Goal: Information Seeking & Learning: Compare options

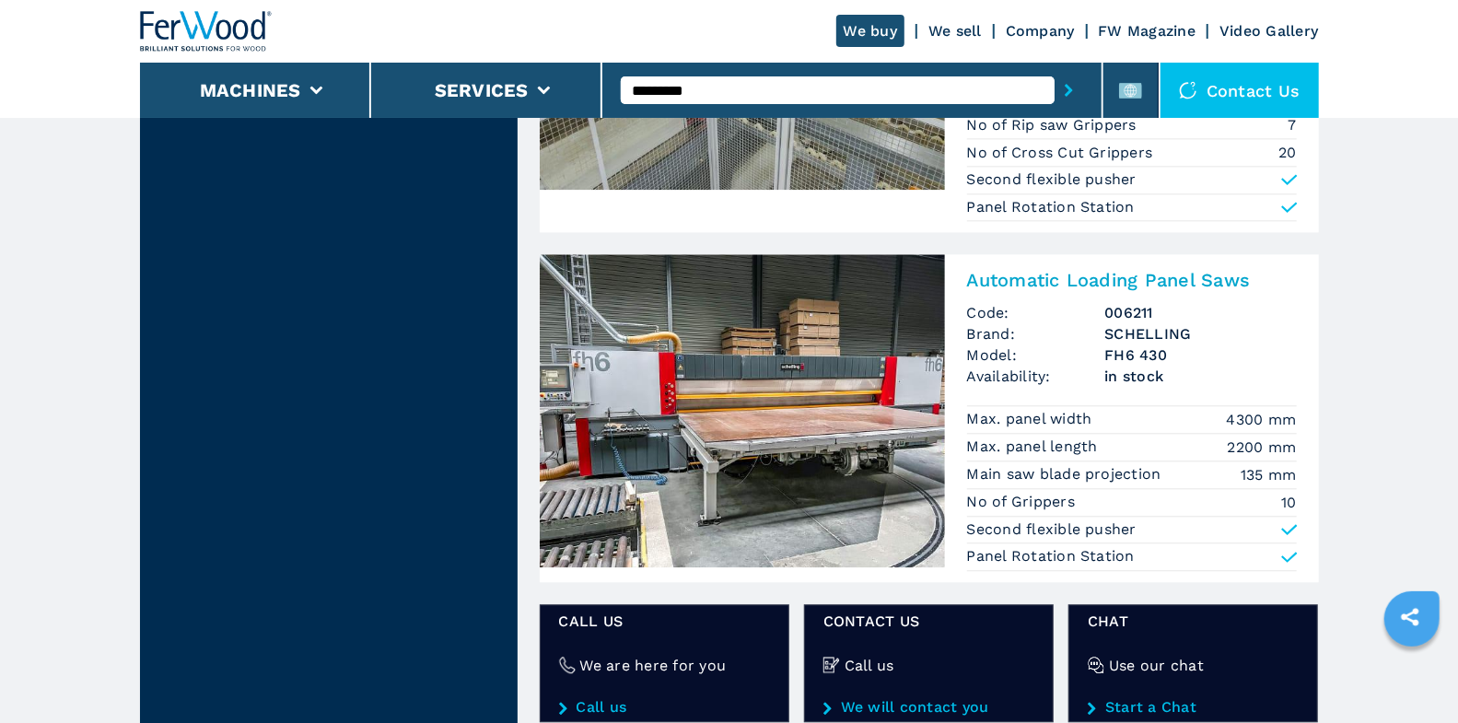
click at [794, 84] on input "*********" at bounding box center [838, 90] width 434 height 28
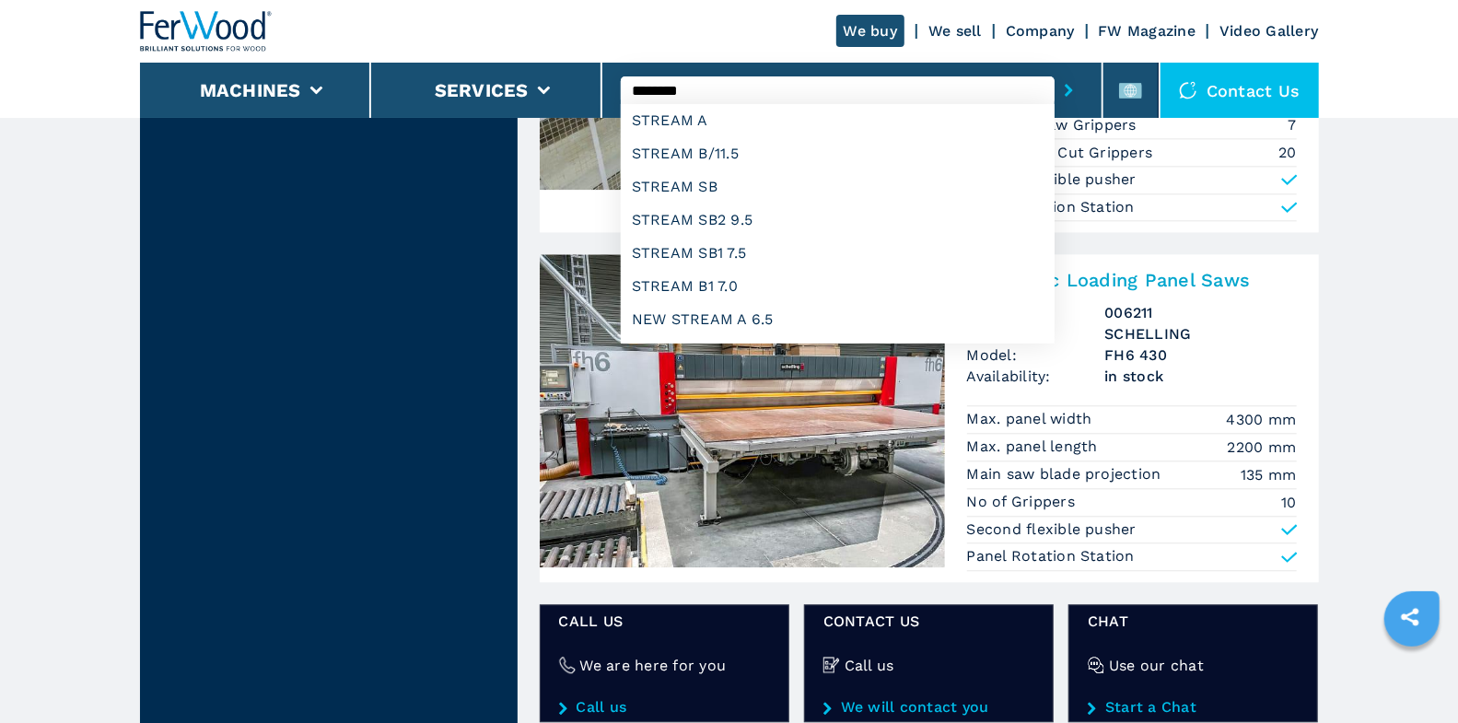
type input "********"
click at [1055, 69] on button "submit-button" at bounding box center [1069, 90] width 29 height 42
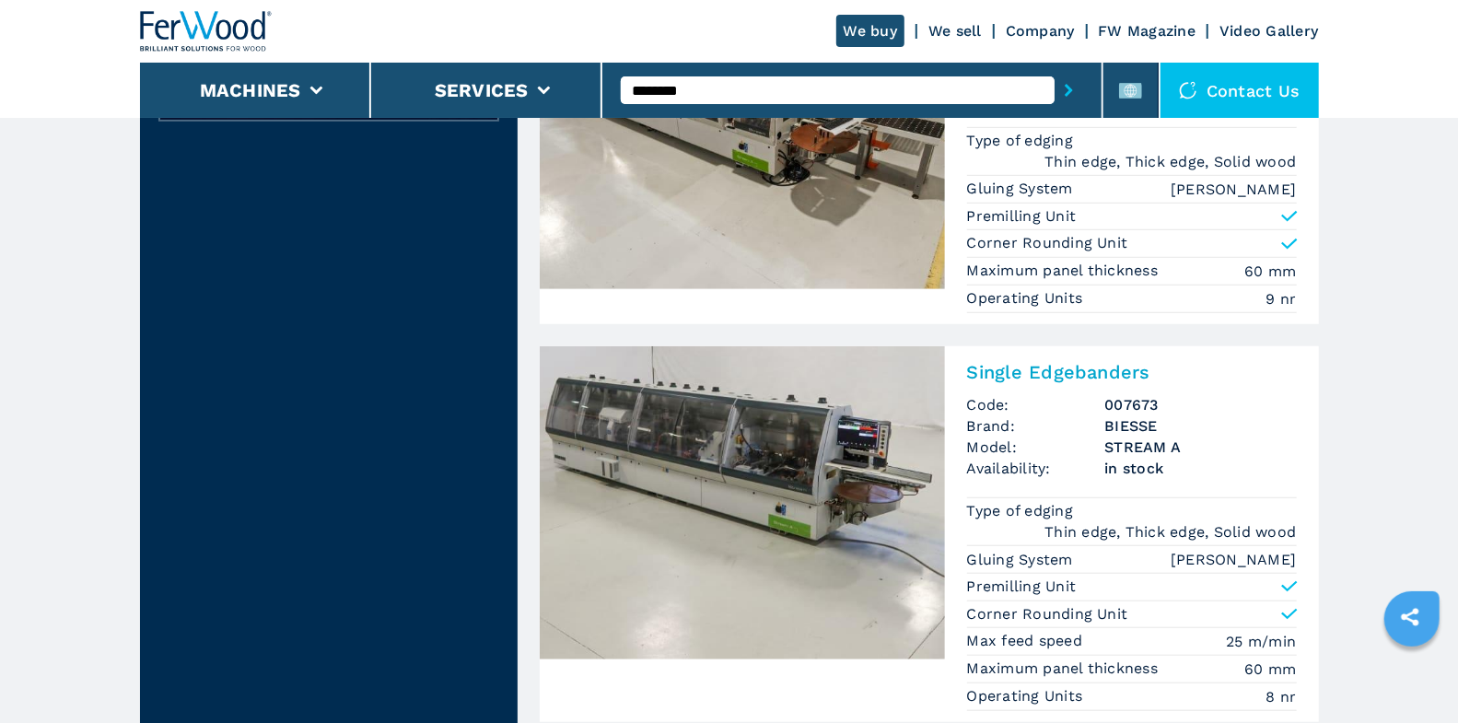
scroll to position [862, 0]
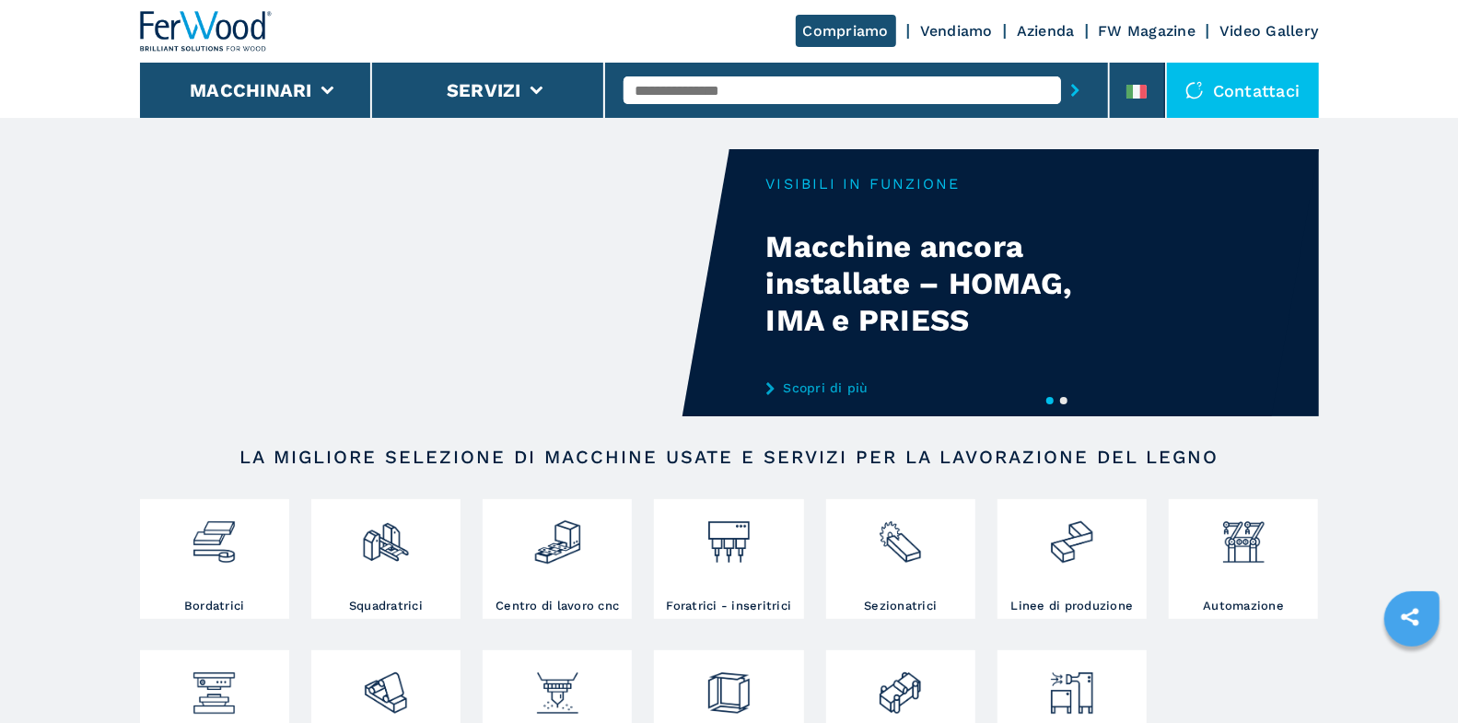
click at [729, 91] on input "text" at bounding box center [843, 90] width 438 height 28
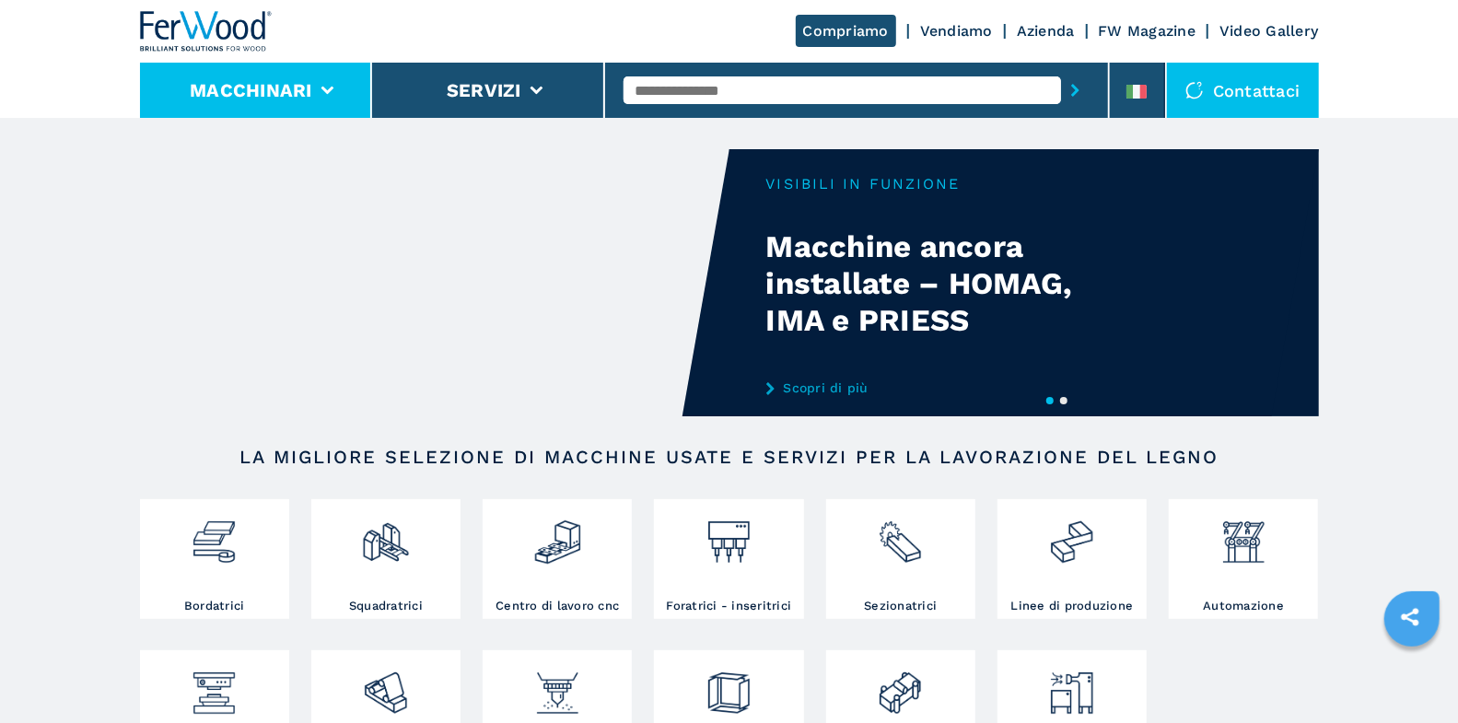
click at [349, 97] on li "Macchinari" at bounding box center [256, 90] width 233 height 55
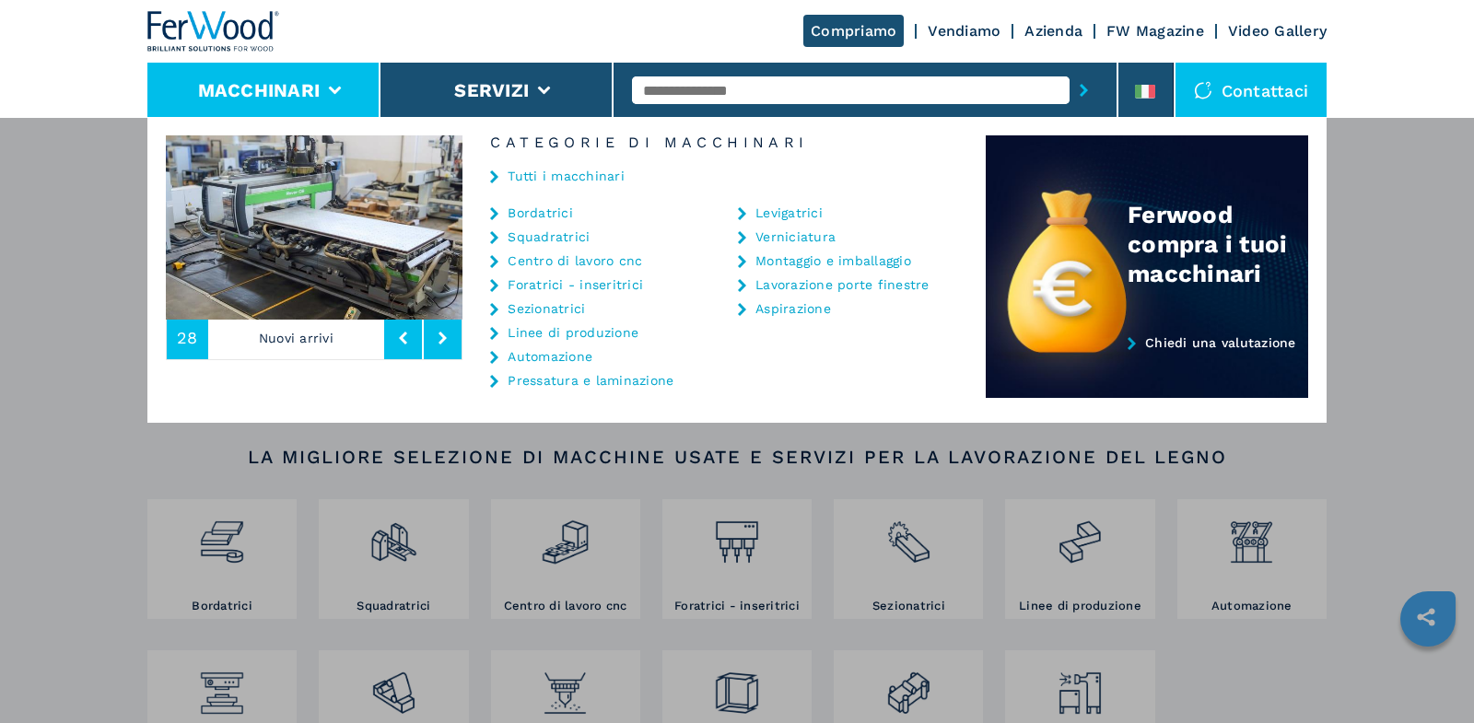
click at [557, 358] on link "Automazione" at bounding box center [550, 356] width 85 height 13
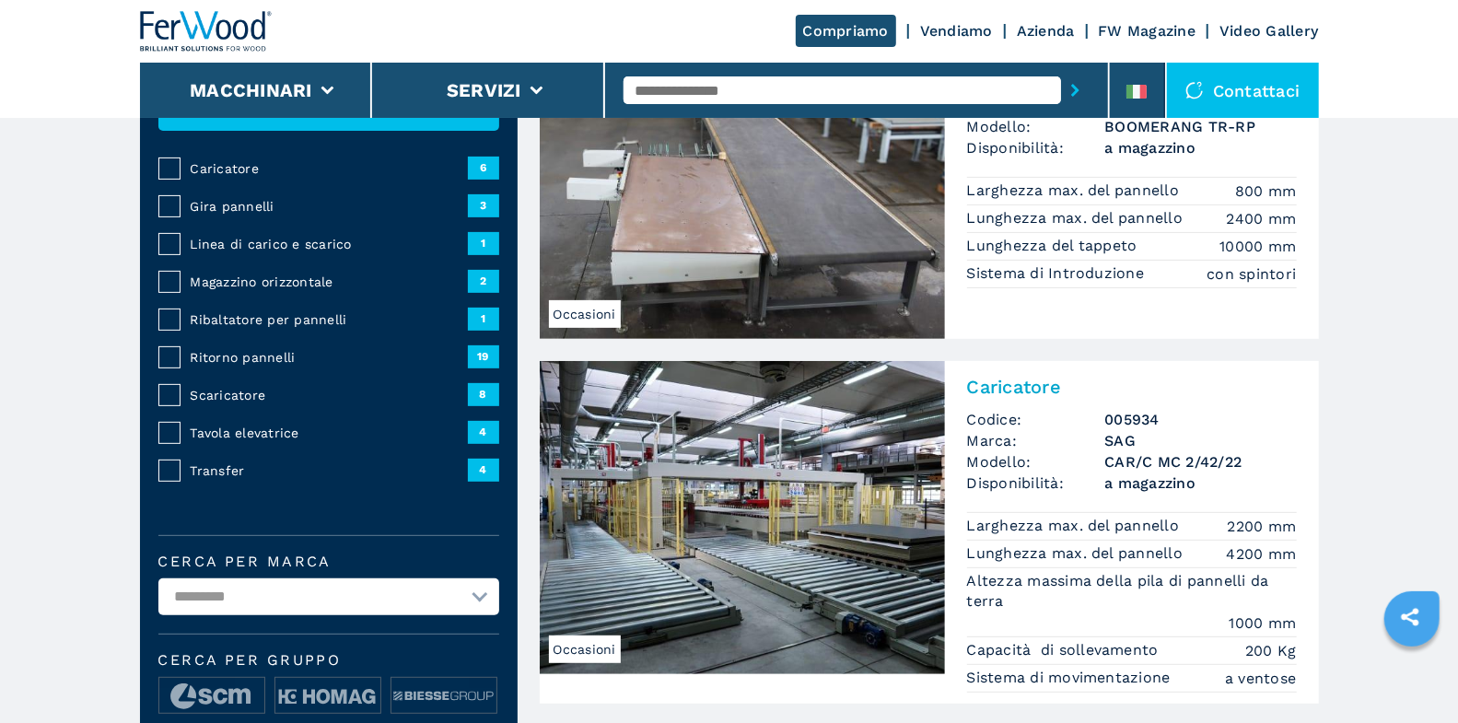
scroll to position [226, 0]
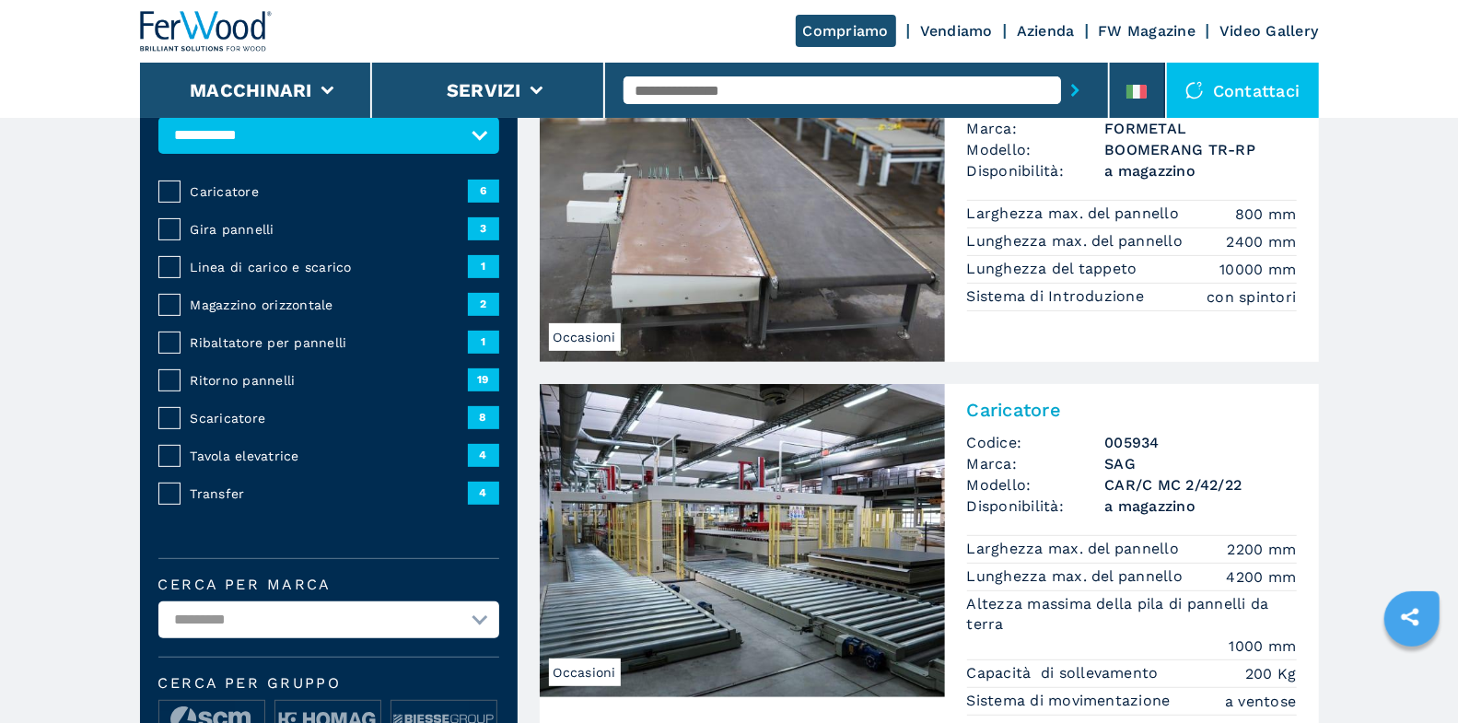
click at [241, 382] on span "Ritorno pannelli" at bounding box center [329, 380] width 277 height 18
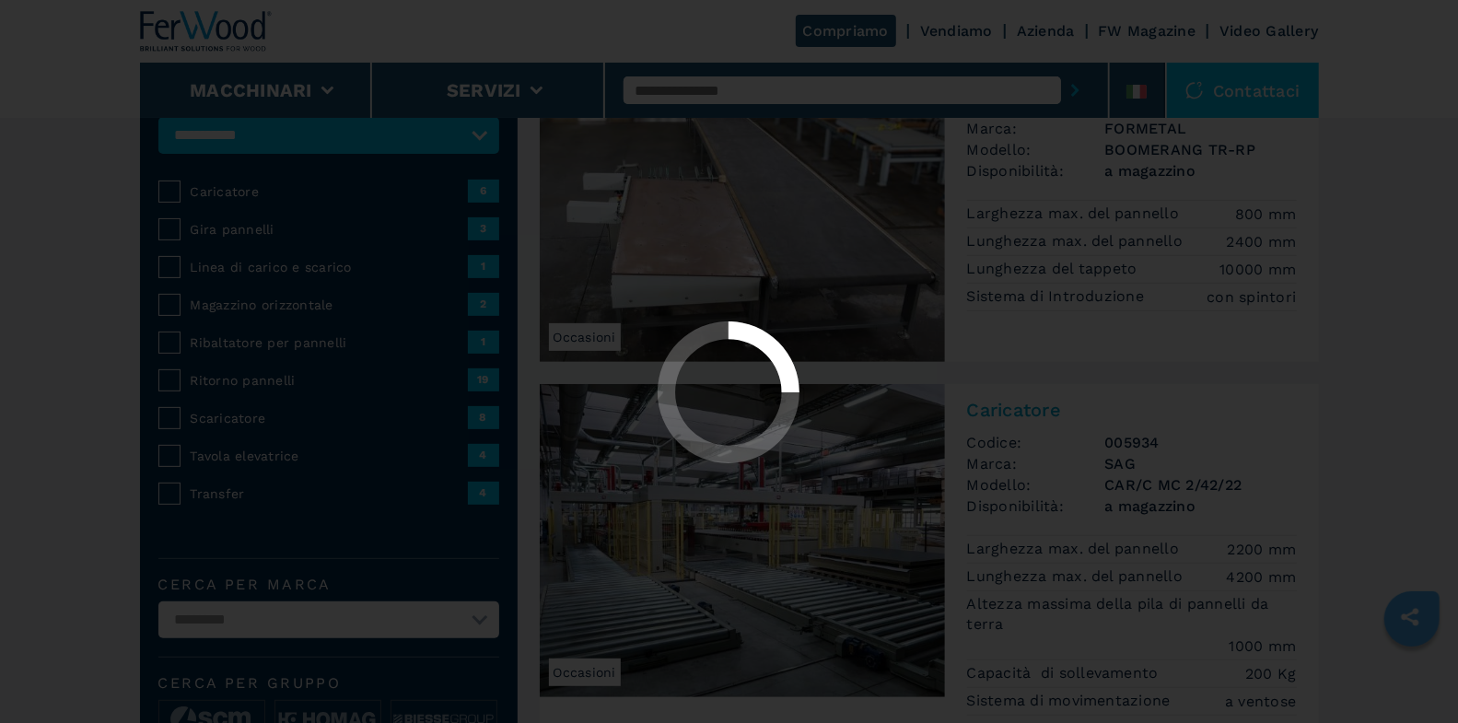
select select "**********"
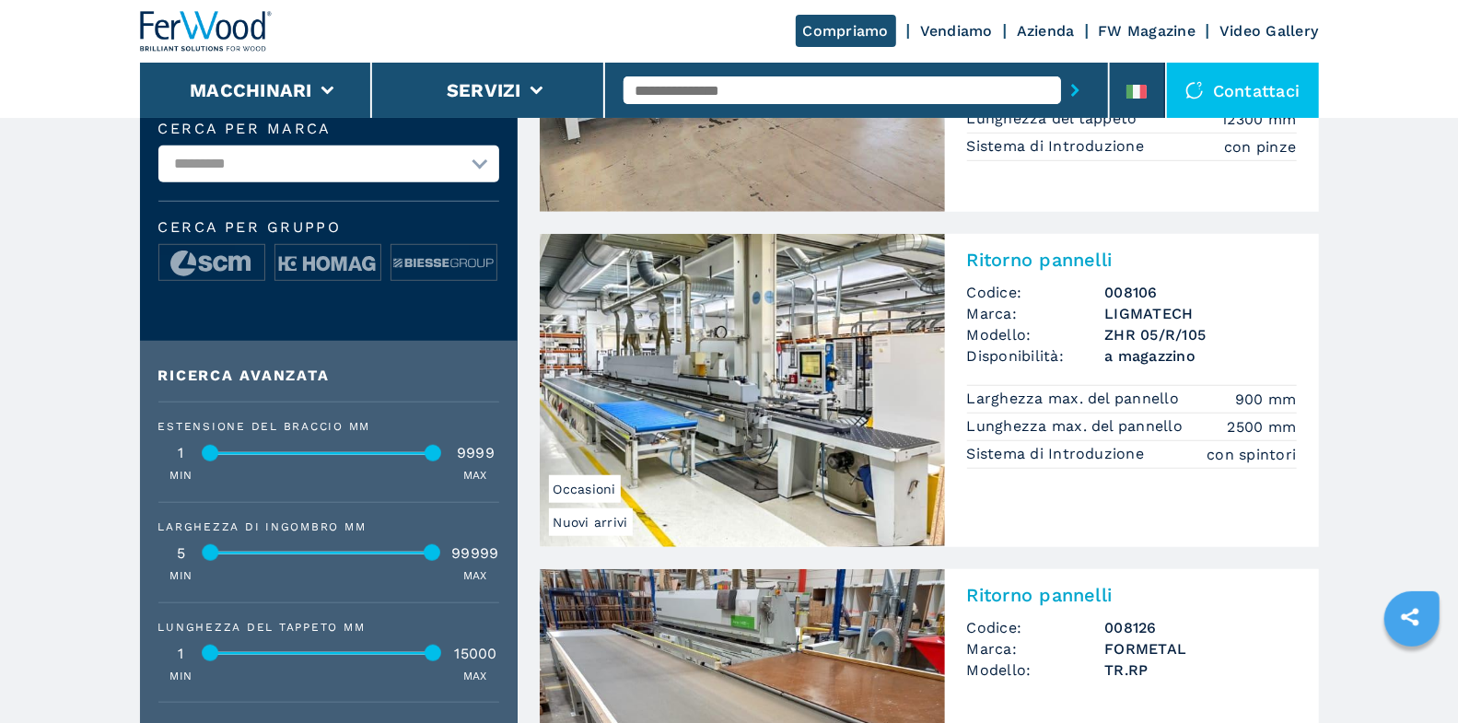
scroll to position [407, 0]
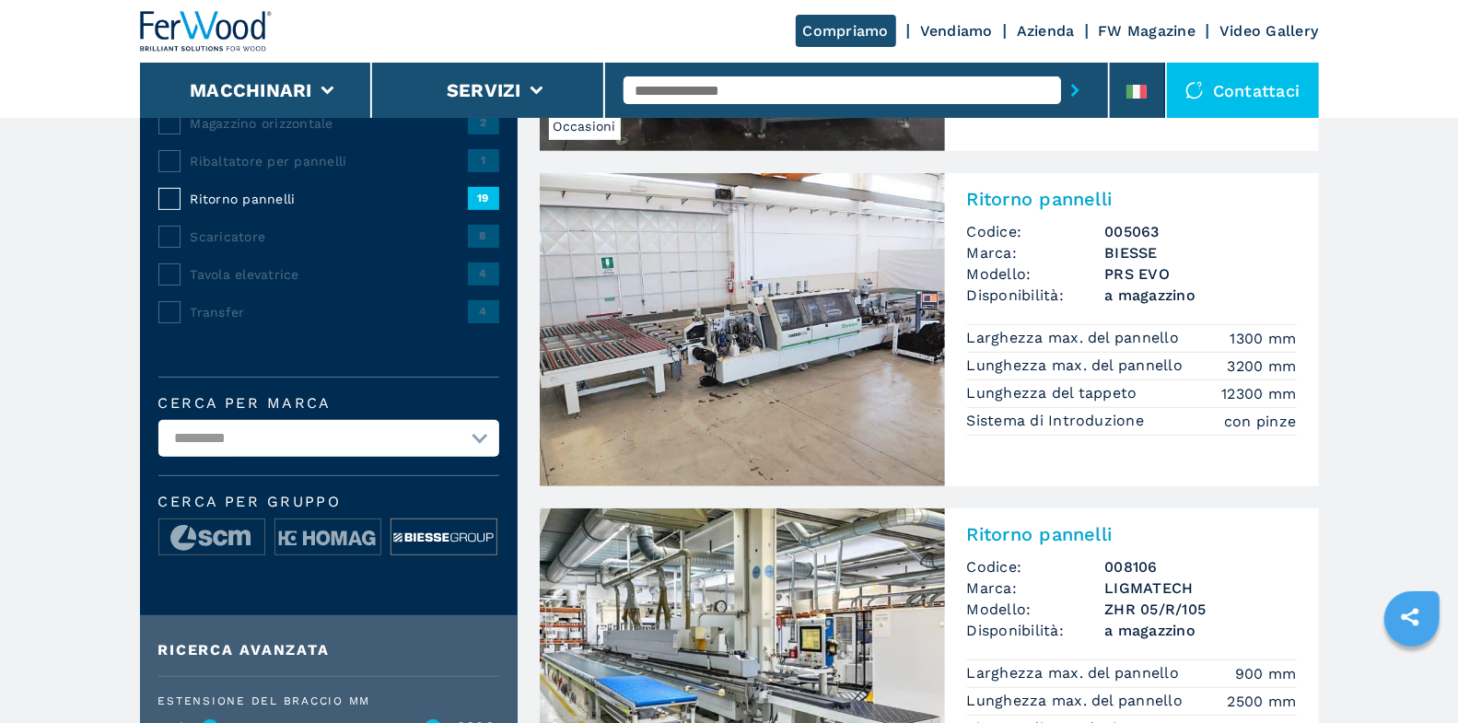
click at [406, 538] on img at bounding box center [443, 537] width 105 height 37
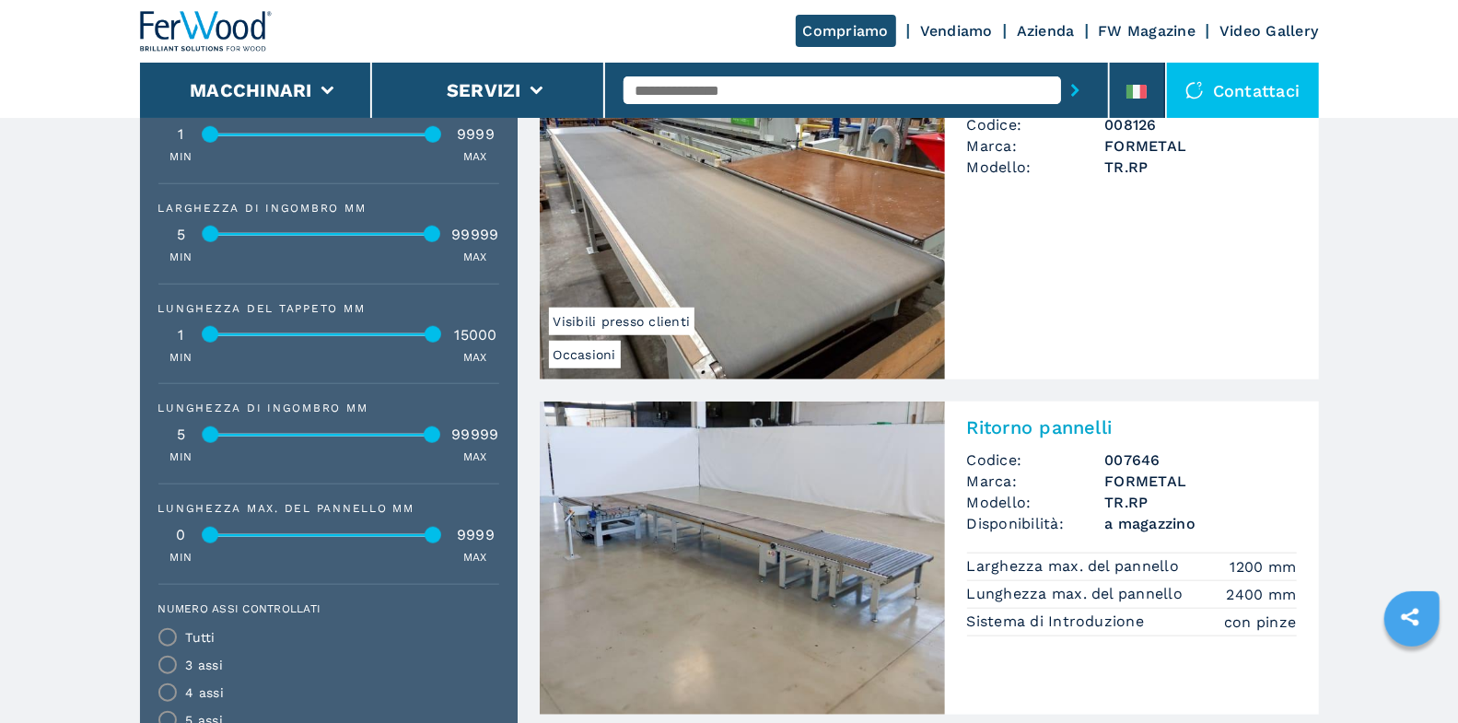
scroll to position [881, 0]
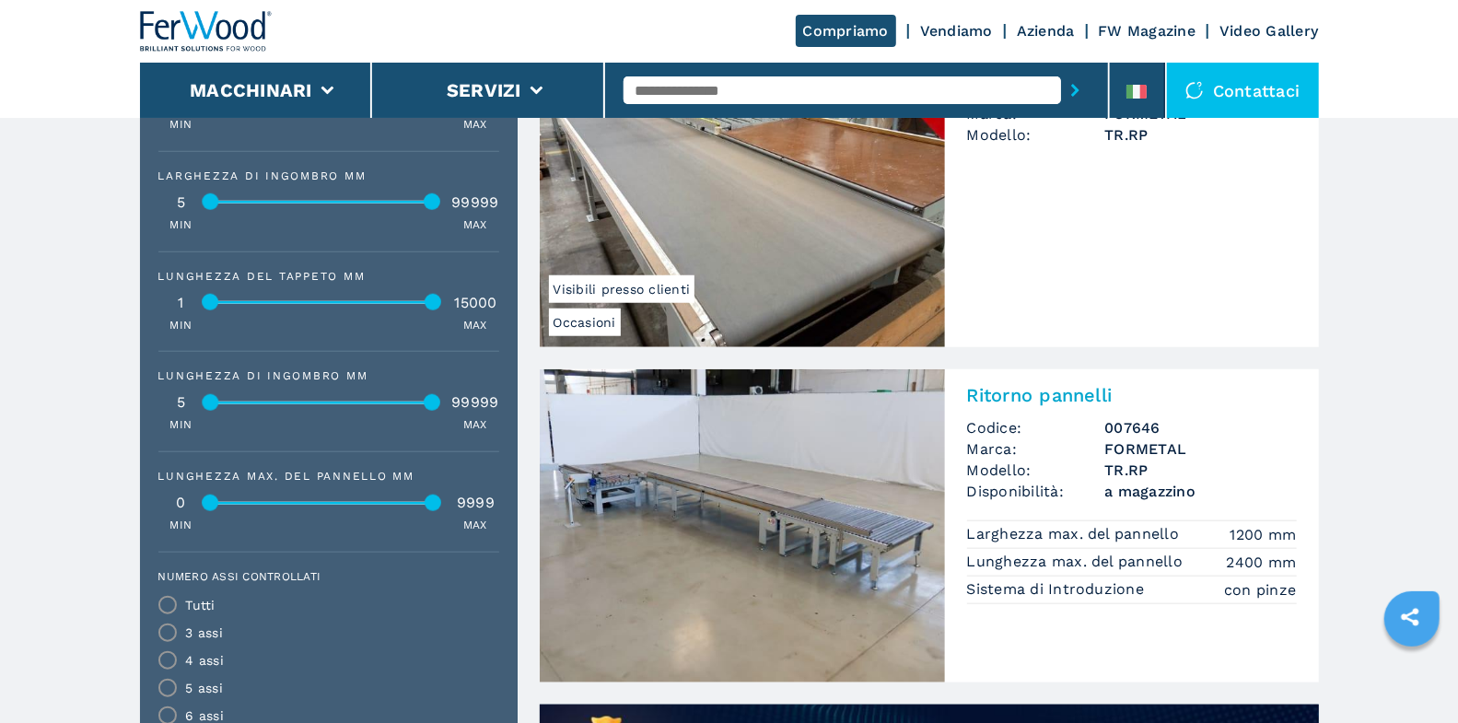
click at [1046, 393] on h2 "Ritorno pannelli" at bounding box center [1132, 395] width 330 height 22
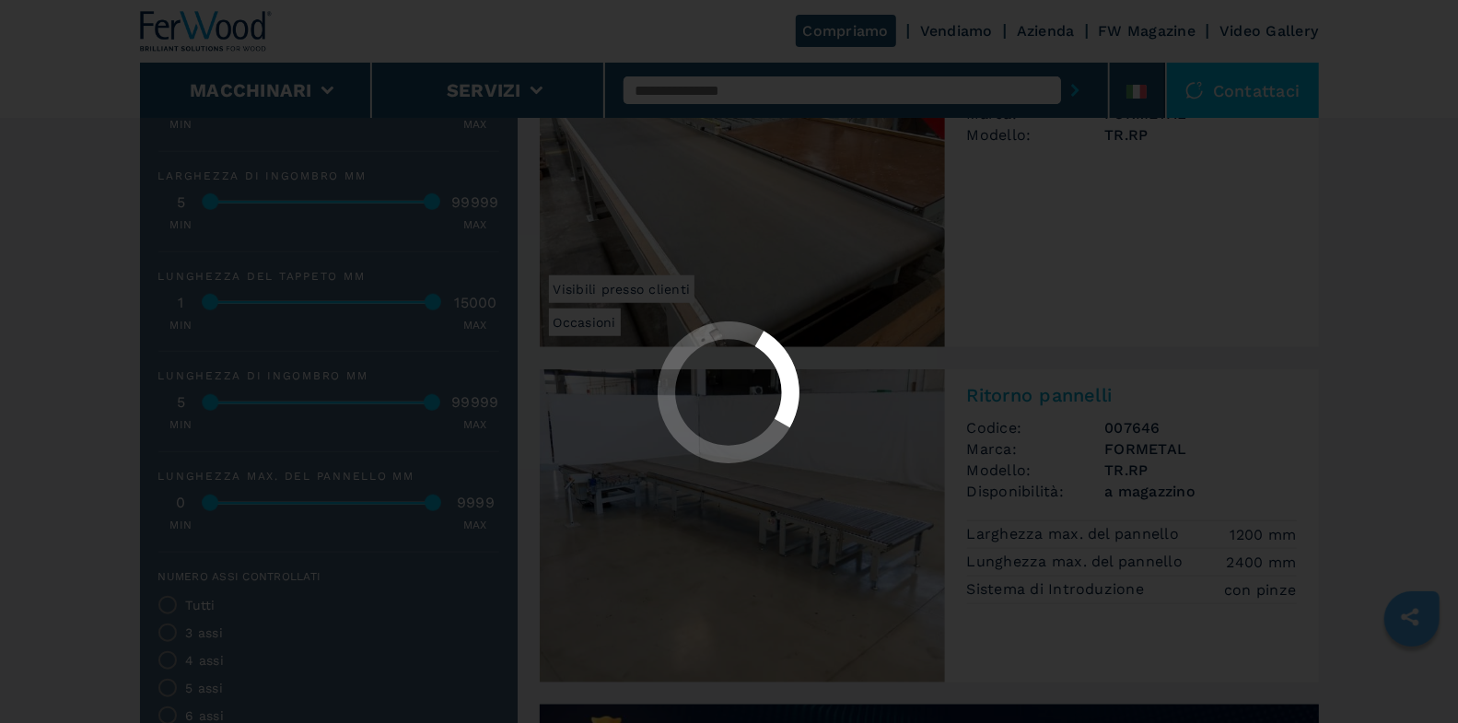
scroll to position [0, 0]
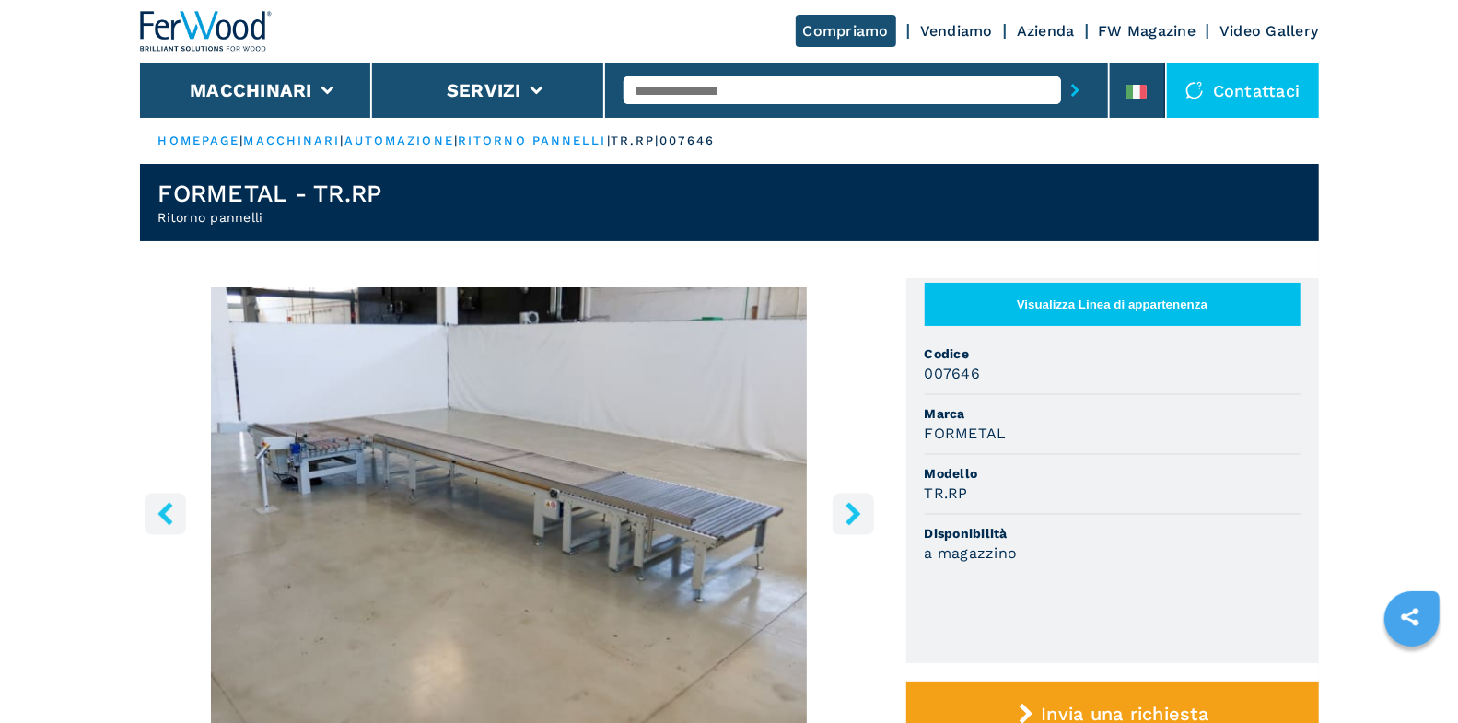
click at [856, 508] on icon "right-button" at bounding box center [853, 513] width 15 height 23
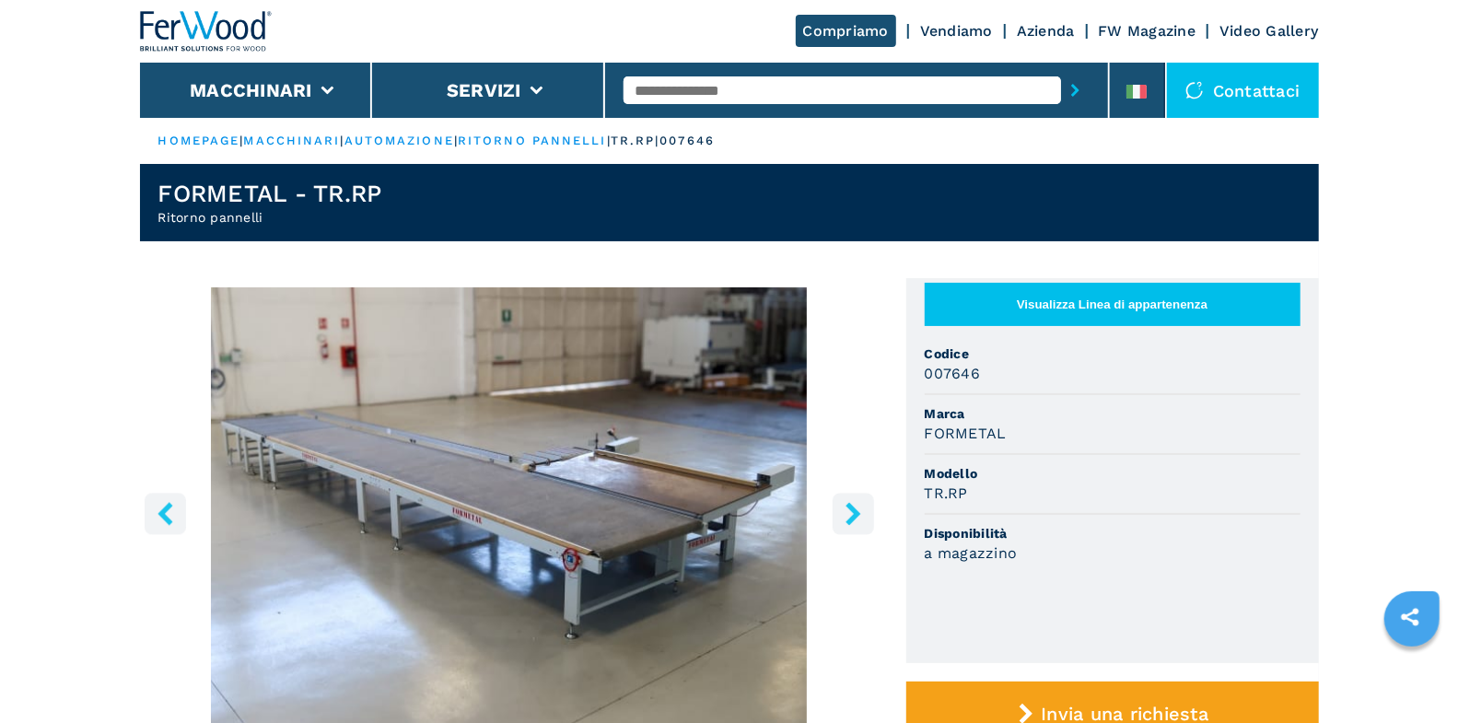
click at [856, 508] on icon "right-button" at bounding box center [853, 513] width 15 height 23
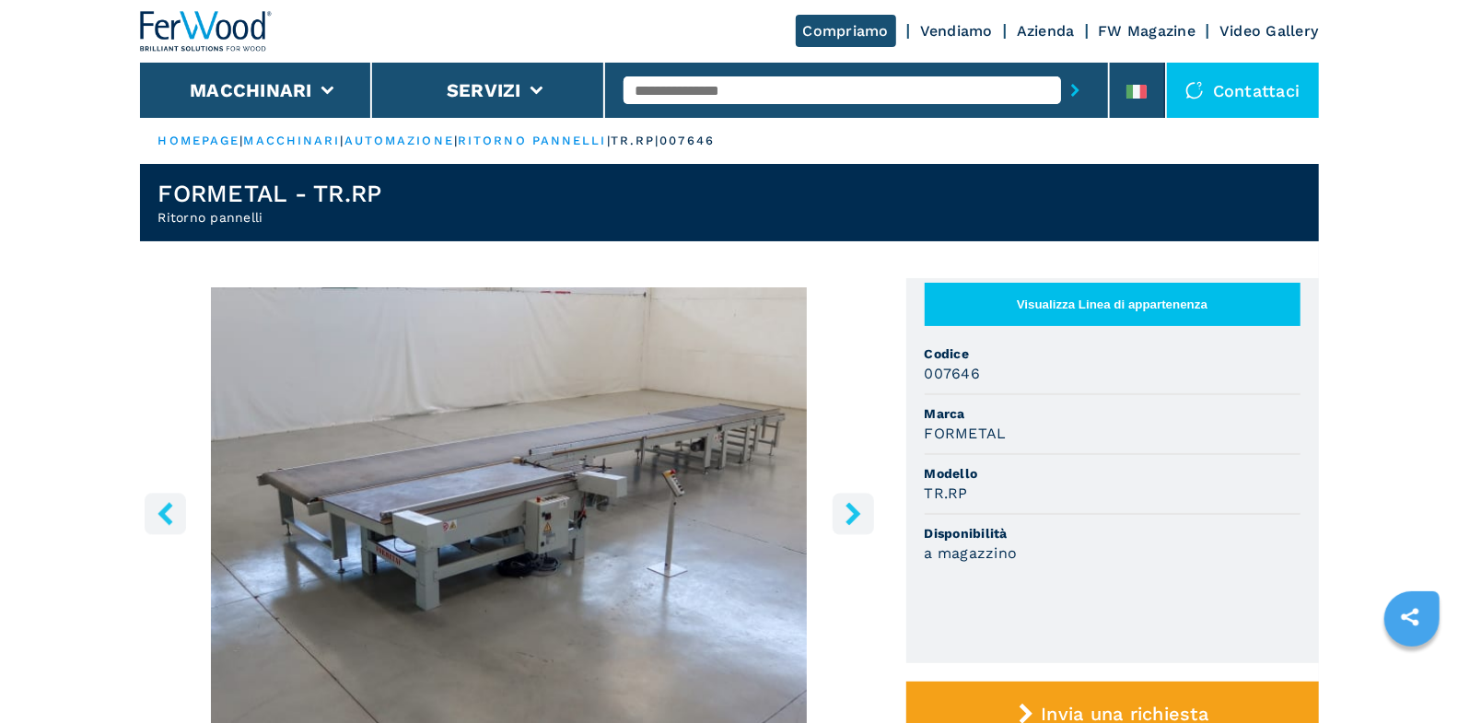
click at [856, 508] on icon "right-button" at bounding box center [853, 513] width 15 height 23
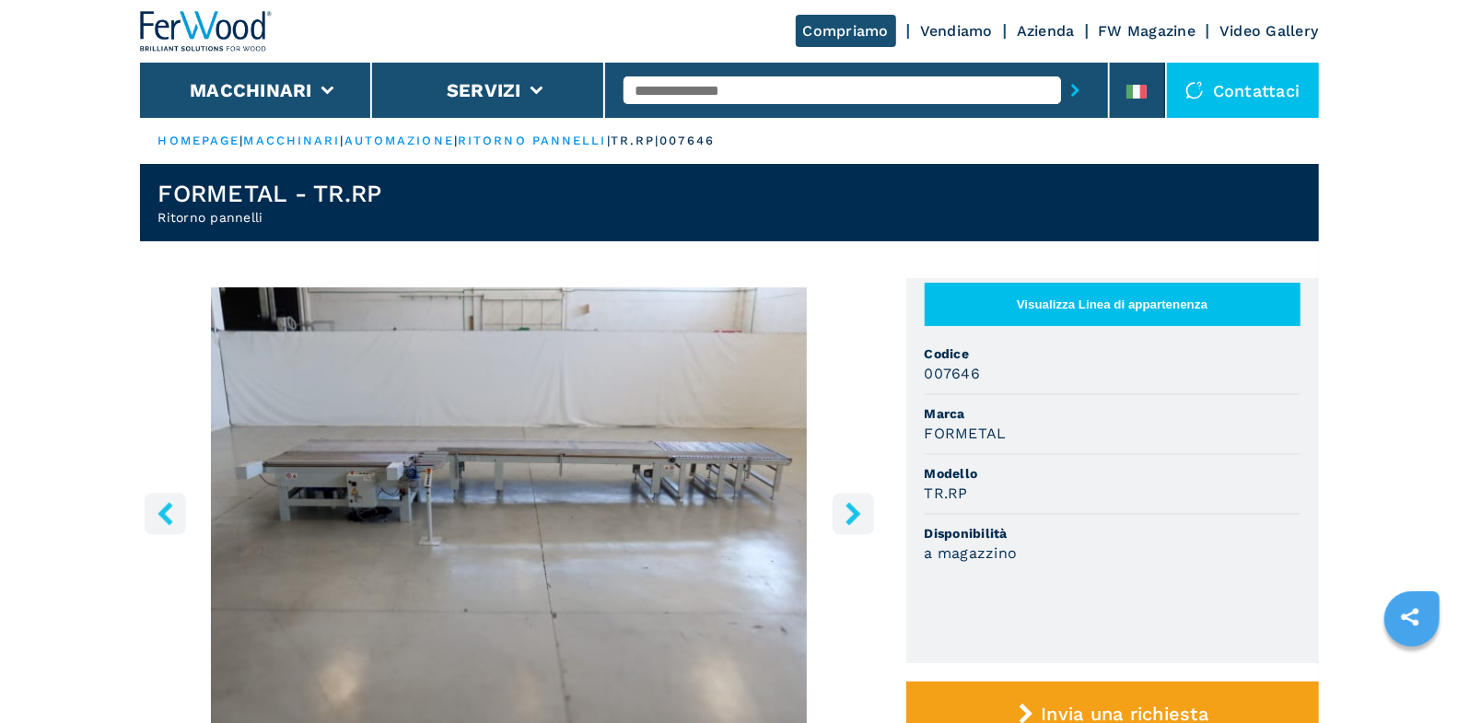
click at [856, 508] on icon "right-button" at bounding box center [853, 513] width 15 height 23
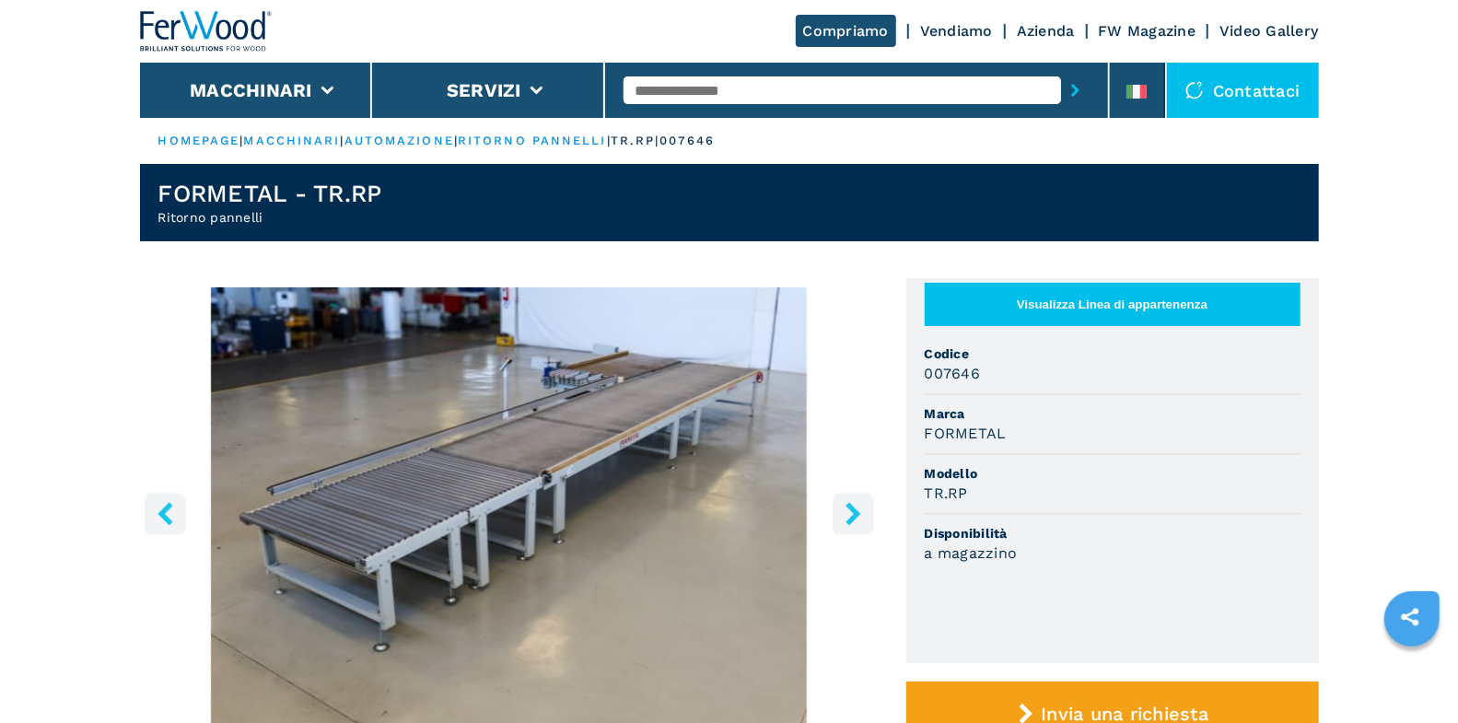
click at [856, 508] on icon "right-button" at bounding box center [853, 513] width 15 height 23
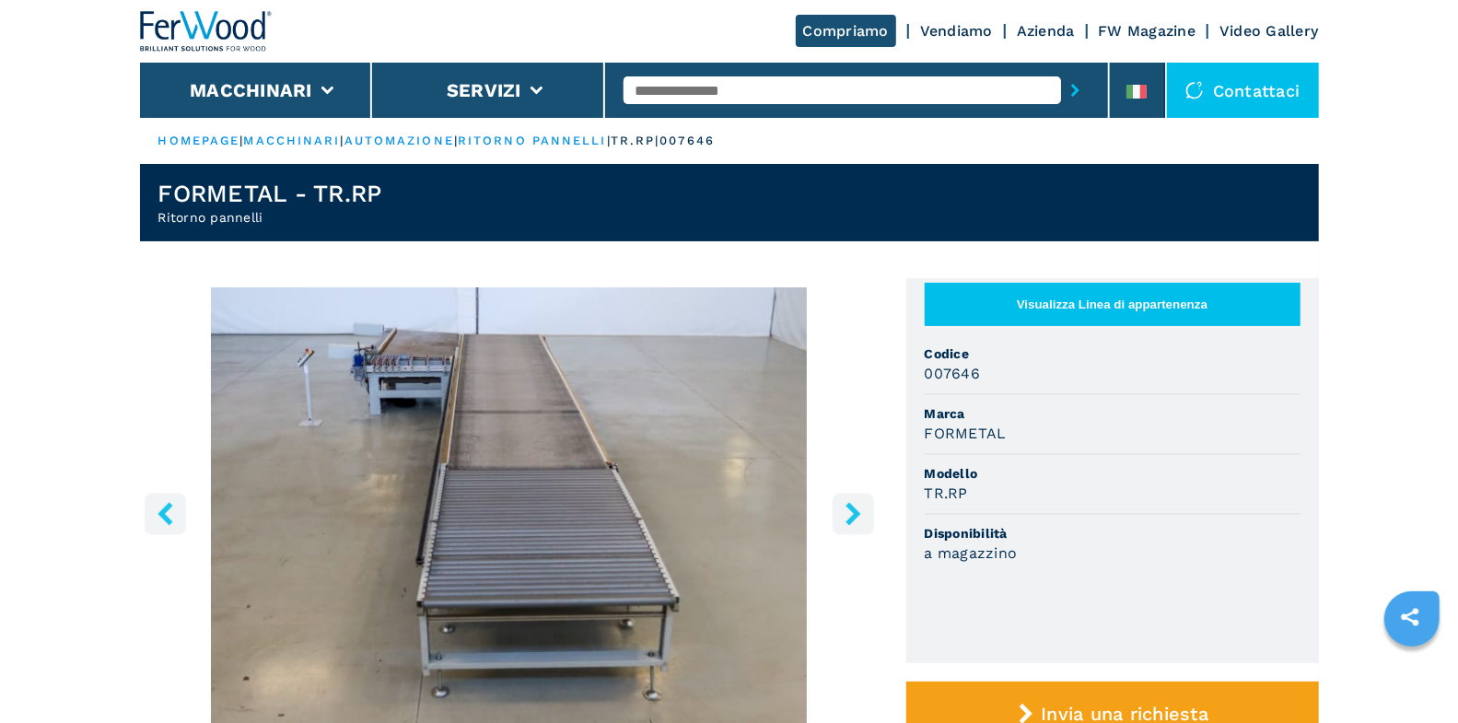
click at [856, 508] on icon "right-button" at bounding box center [853, 513] width 15 height 23
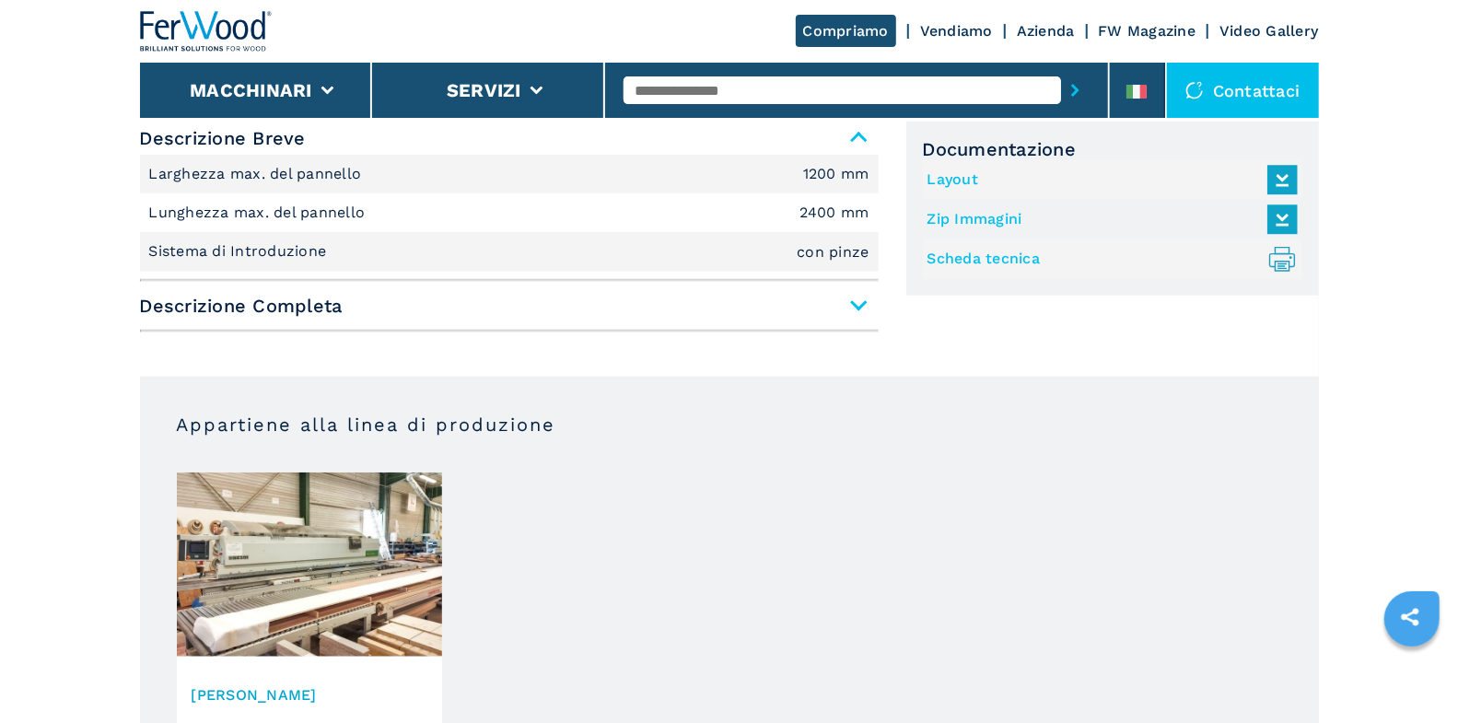
scroll to position [827, 0]
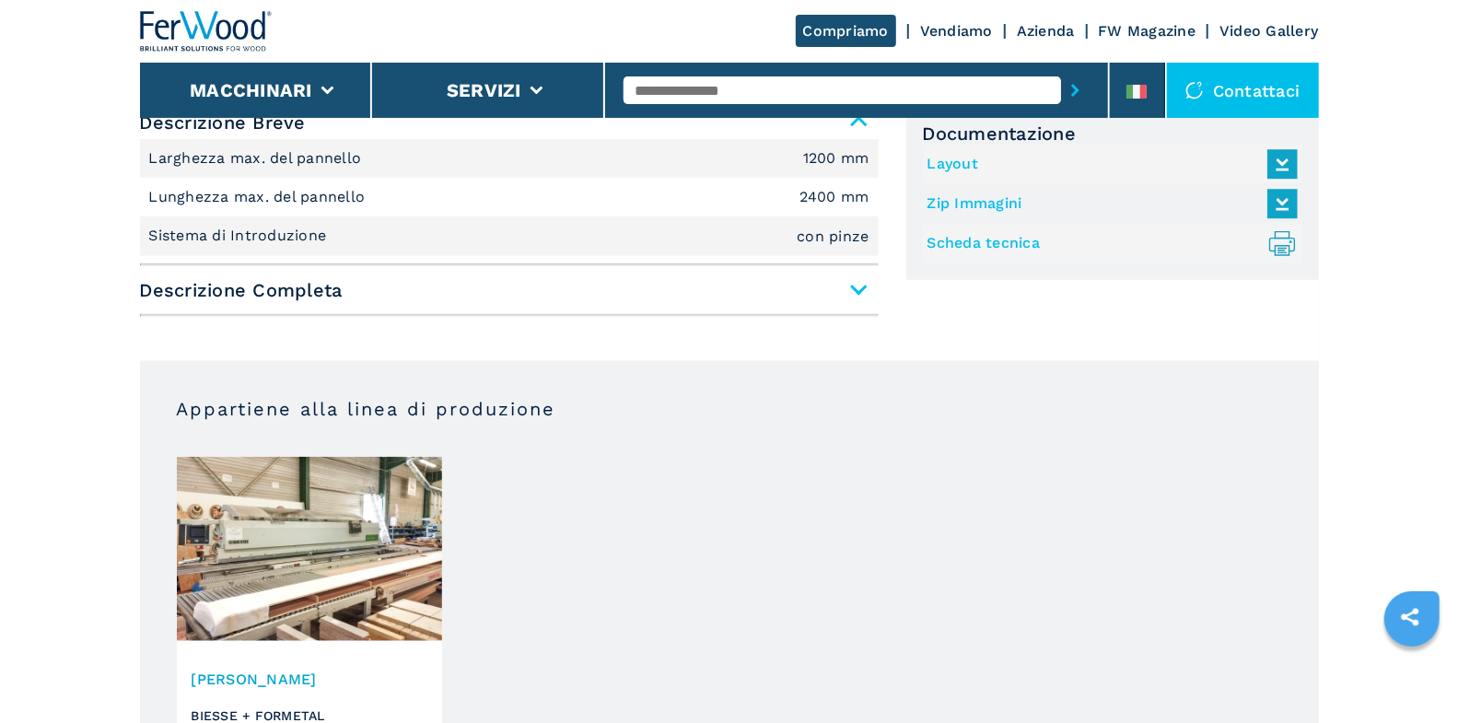
click at [361, 507] on img at bounding box center [309, 549] width 265 height 184
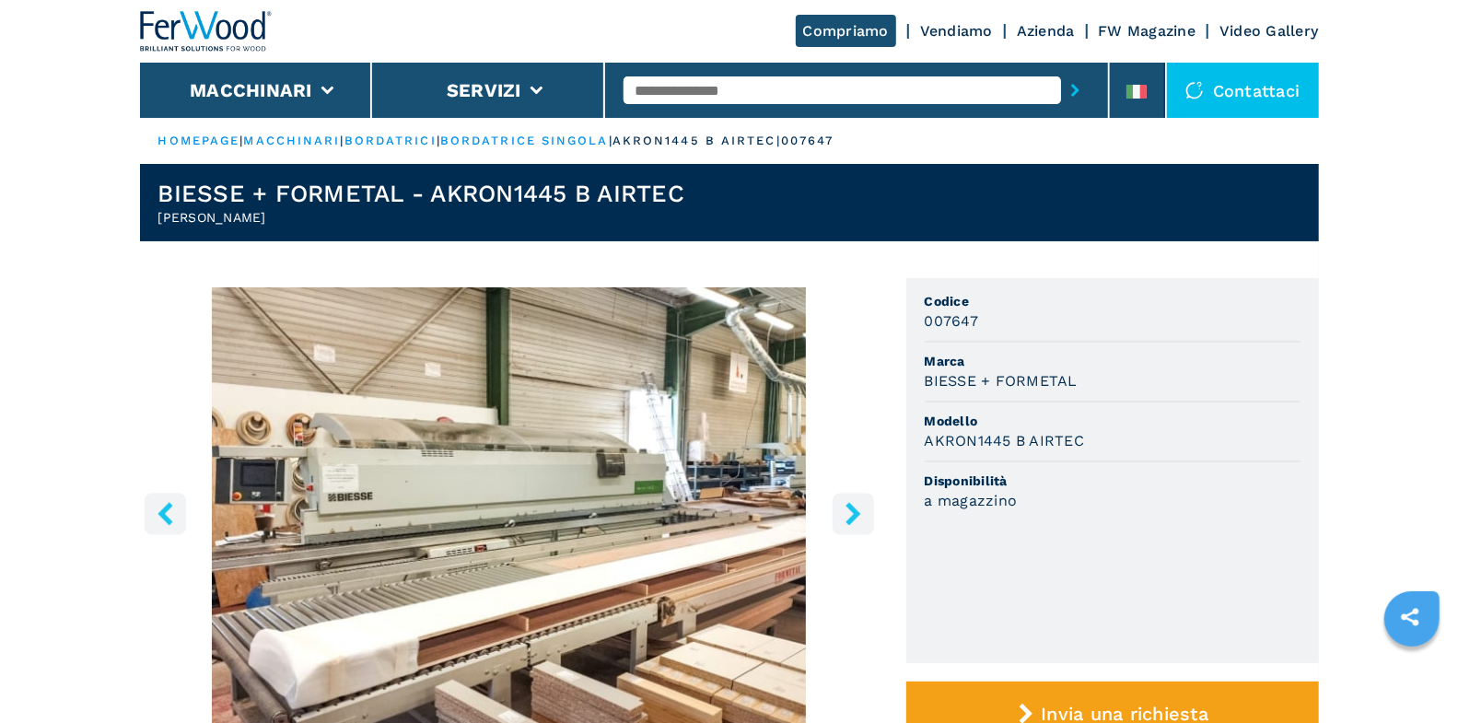
click at [849, 518] on icon "right-button" at bounding box center [853, 513] width 15 height 23
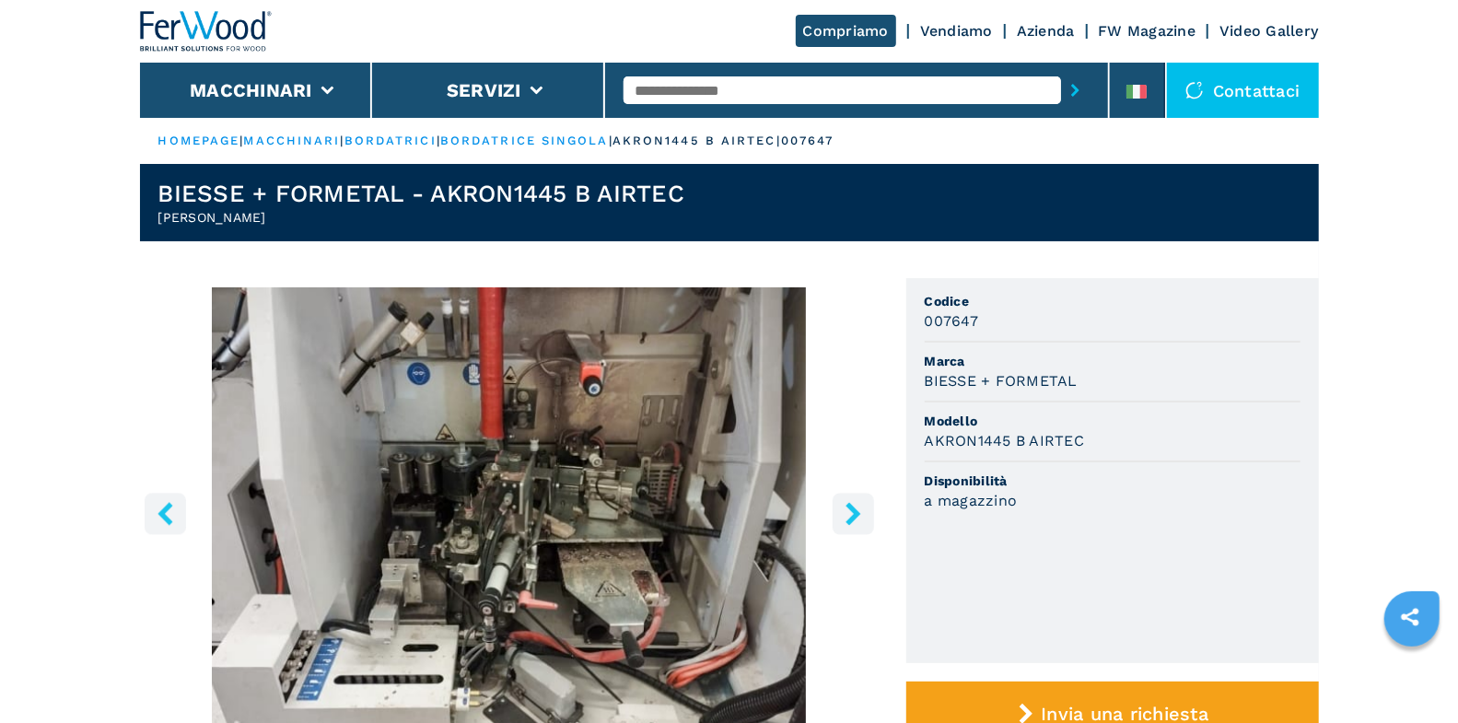
click at [849, 518] on icon "right-button" at bounding box center [853, 513] width 15 height 23
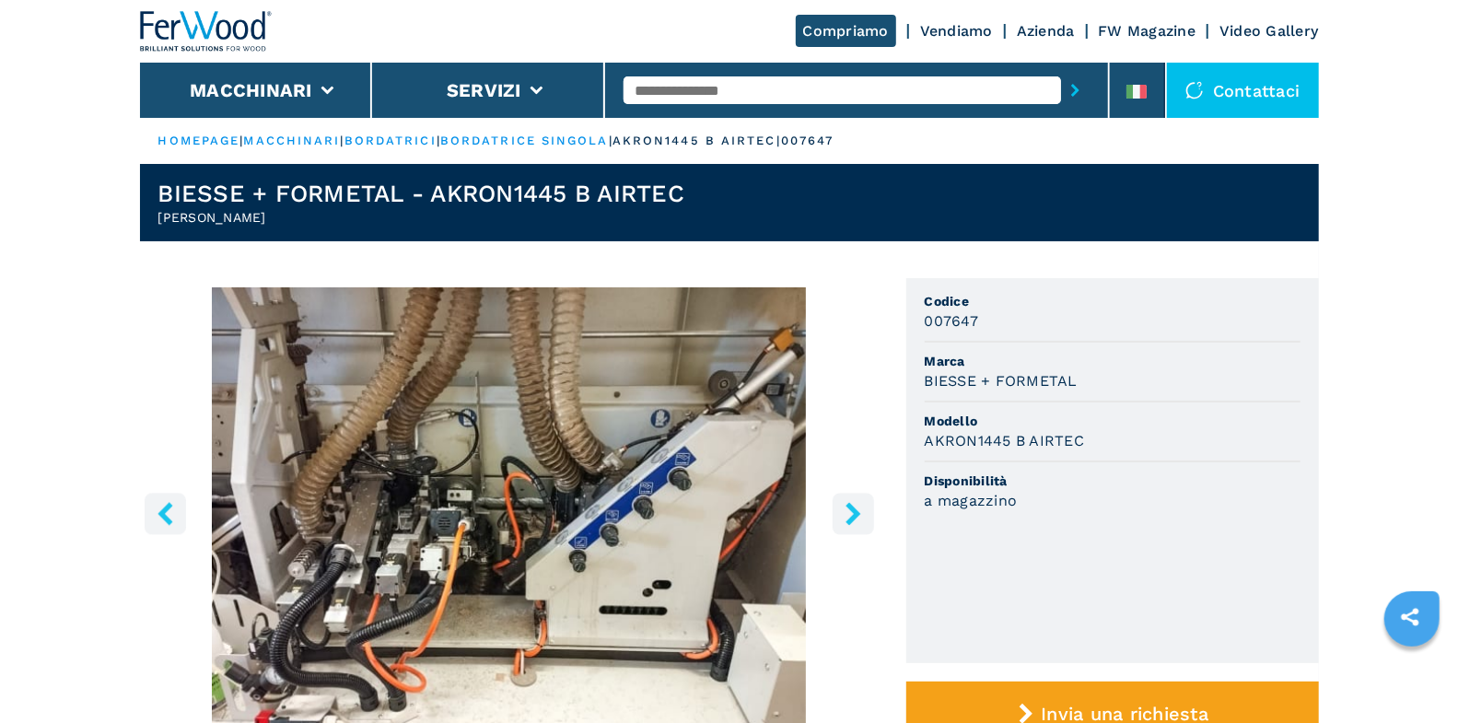
click at [849, 518] on icon "right-button" at bounding box center [853, 513] width 15 height 23
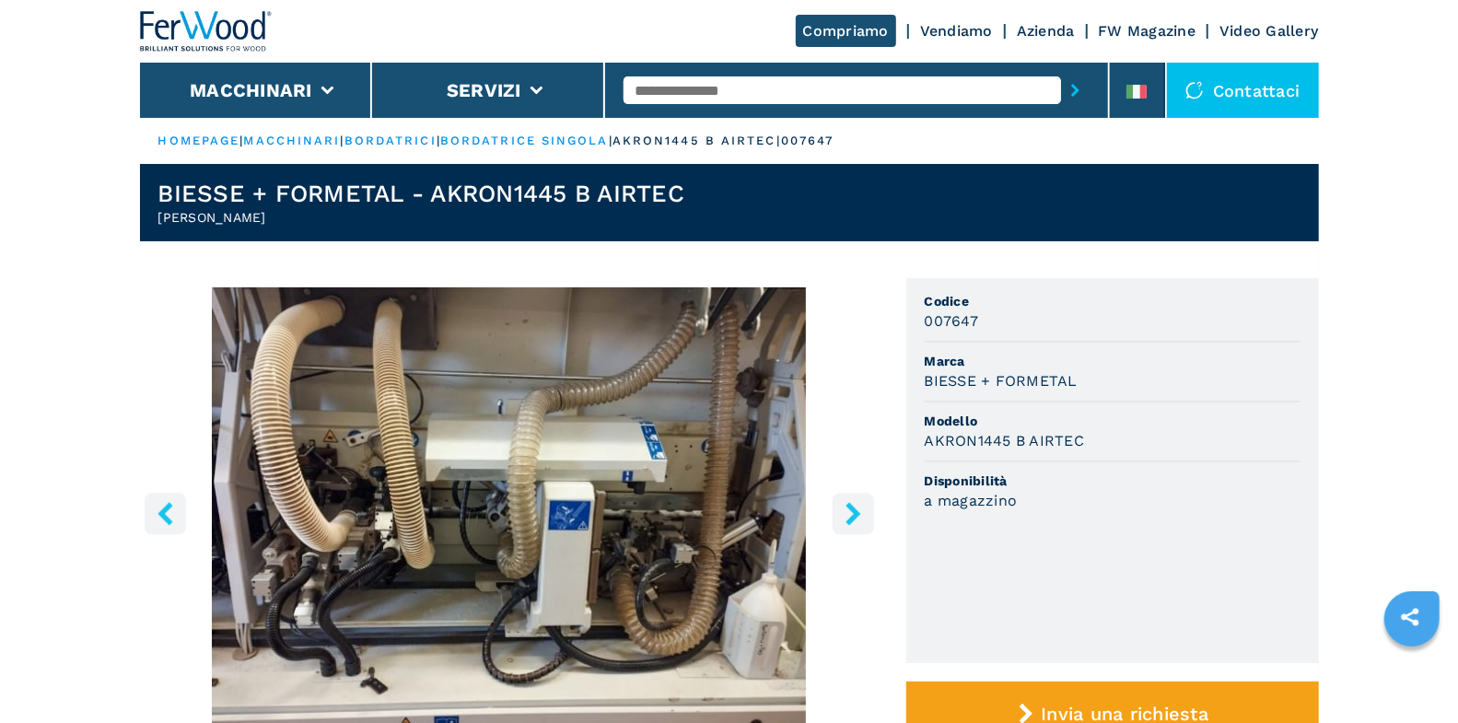
click at [849, 518] on icon "right-button" at bounding box center [853, 513] width 15 height 23
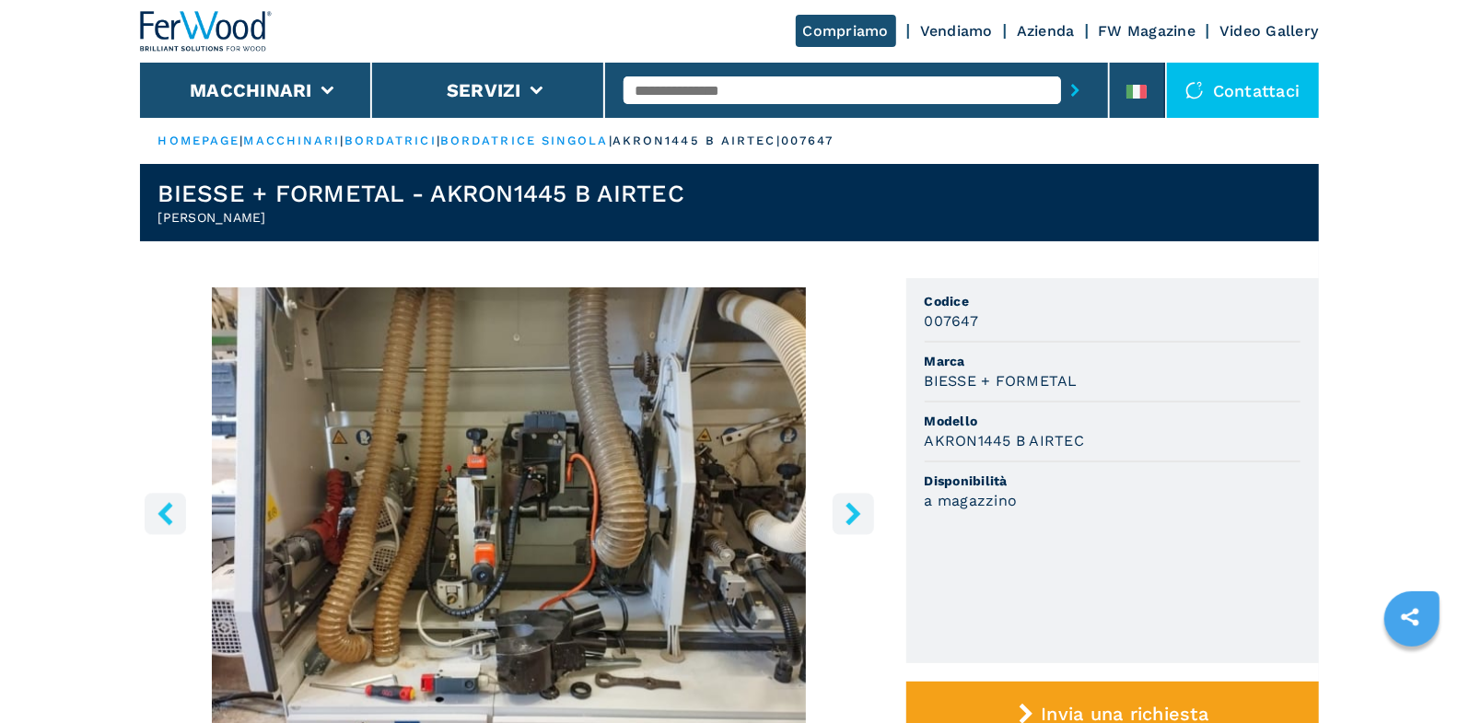
click at [849, 518] on icon "right-button" at bounding box center [853, 513] width 15 height 23
click at [157, 507] on icon "left-button" at bounding box center [165, 513] width 23 height 23
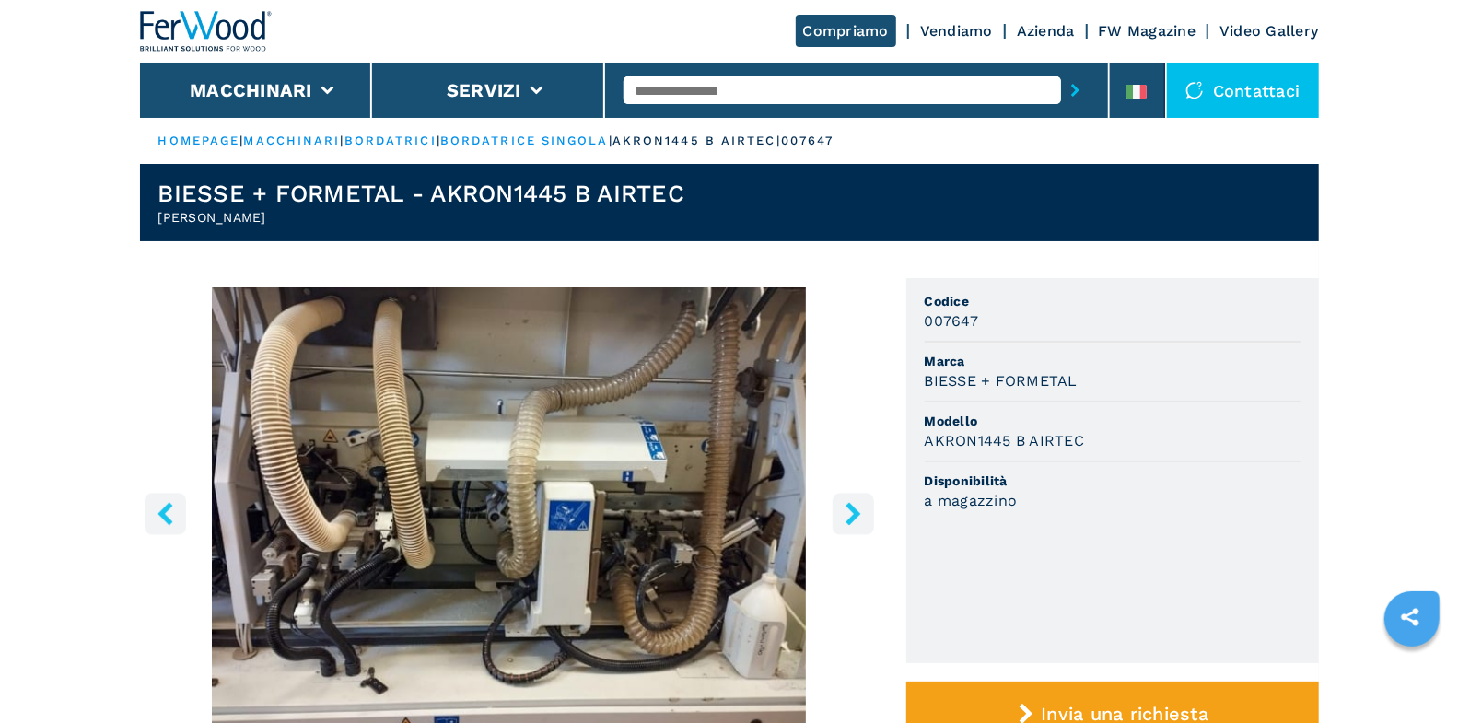
click at [158, 506] on icon "left-button" at bounding box center [165, 513] width 23 height 23
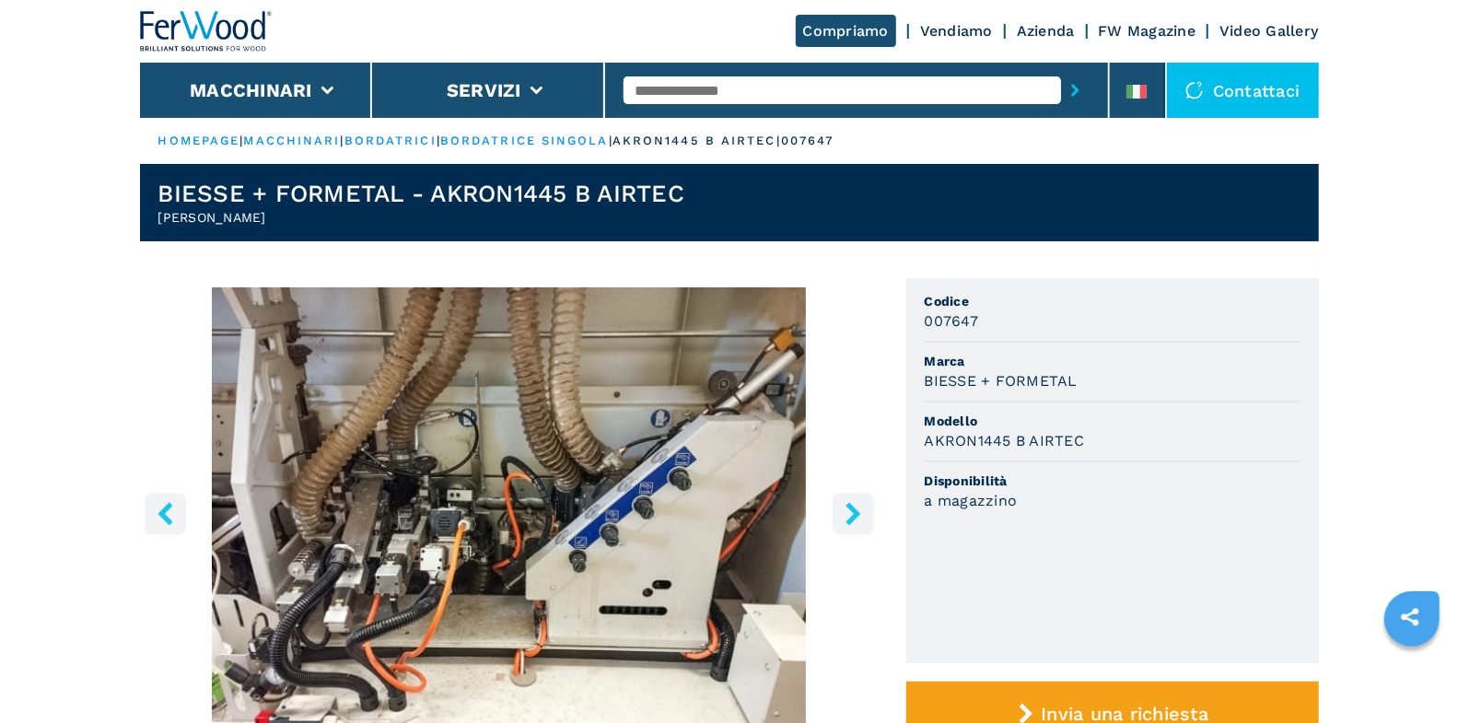
click at [160, 505] on icon "left-button" at bounding box center [165, 513] width 23 height 23
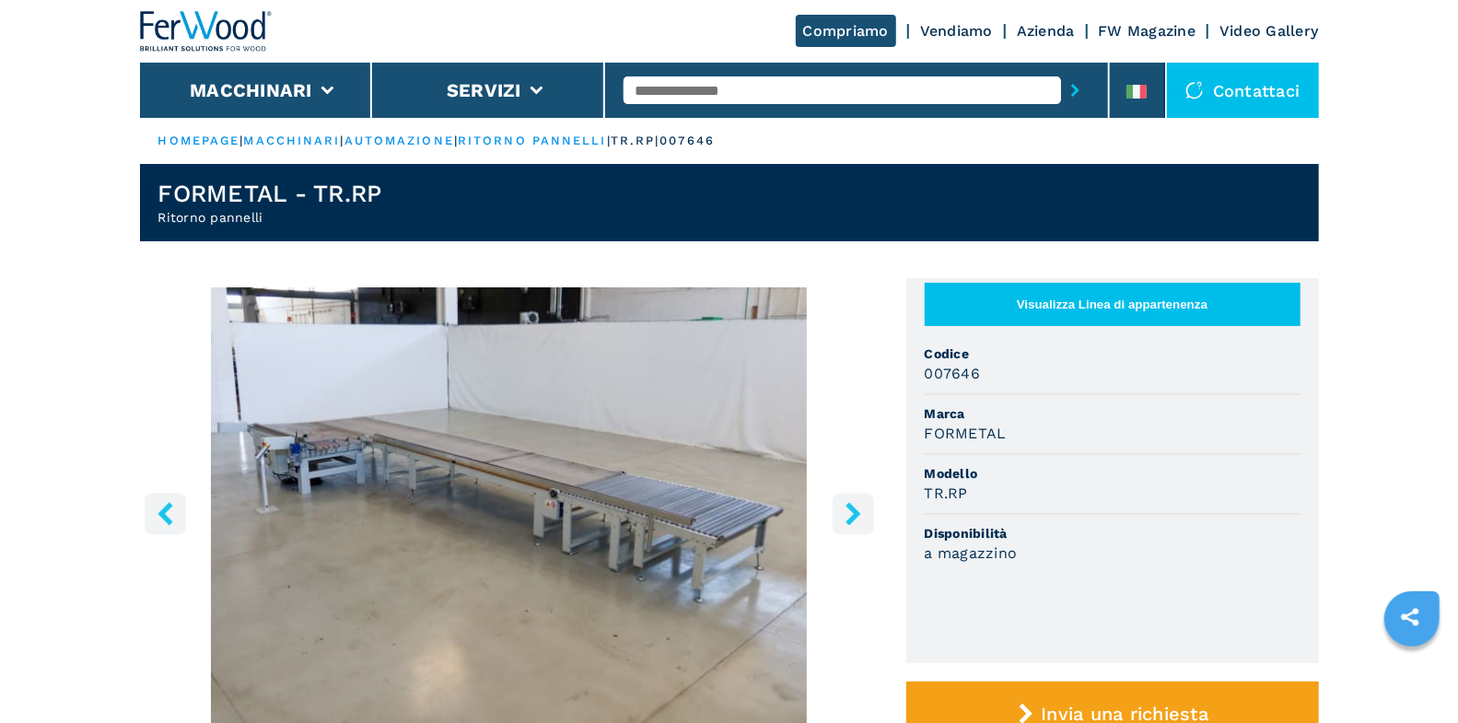
click at [850, 513] on icon "right-button" at bounding box center [853, 513] width 23 height 23
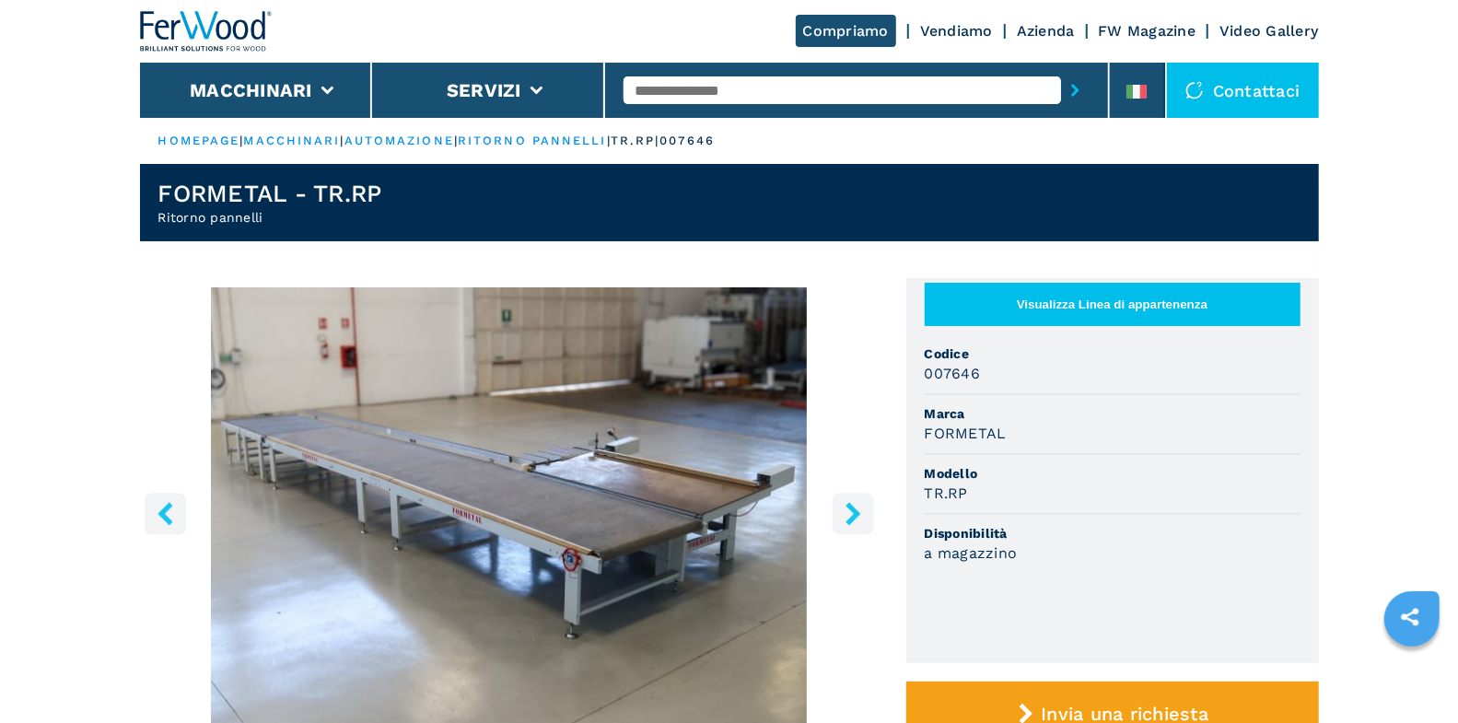
click at [850, 513] on icon "right-button" at bounding box center [853, 513] width 23 height 23
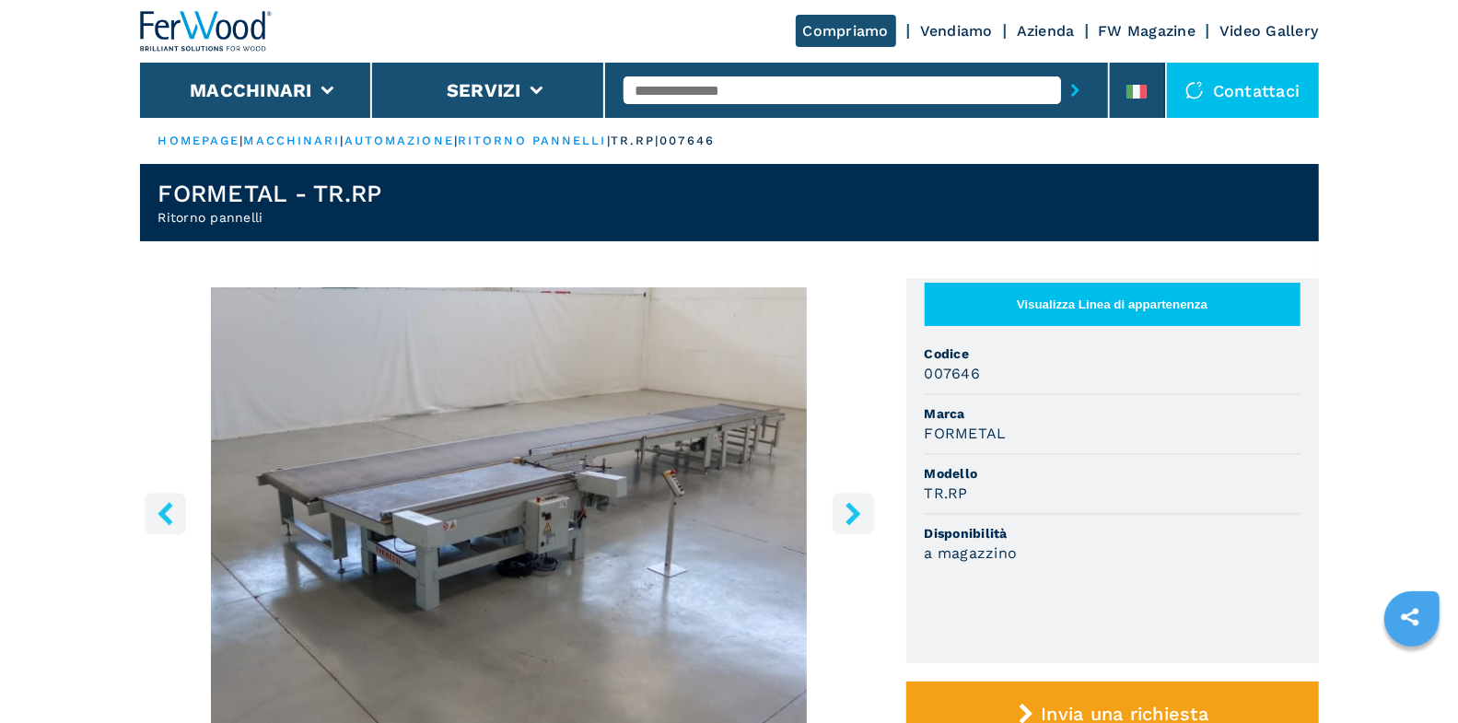
click at [850, 513] on icon "right-button" at bounding box center [853, 513] width 23 height 23
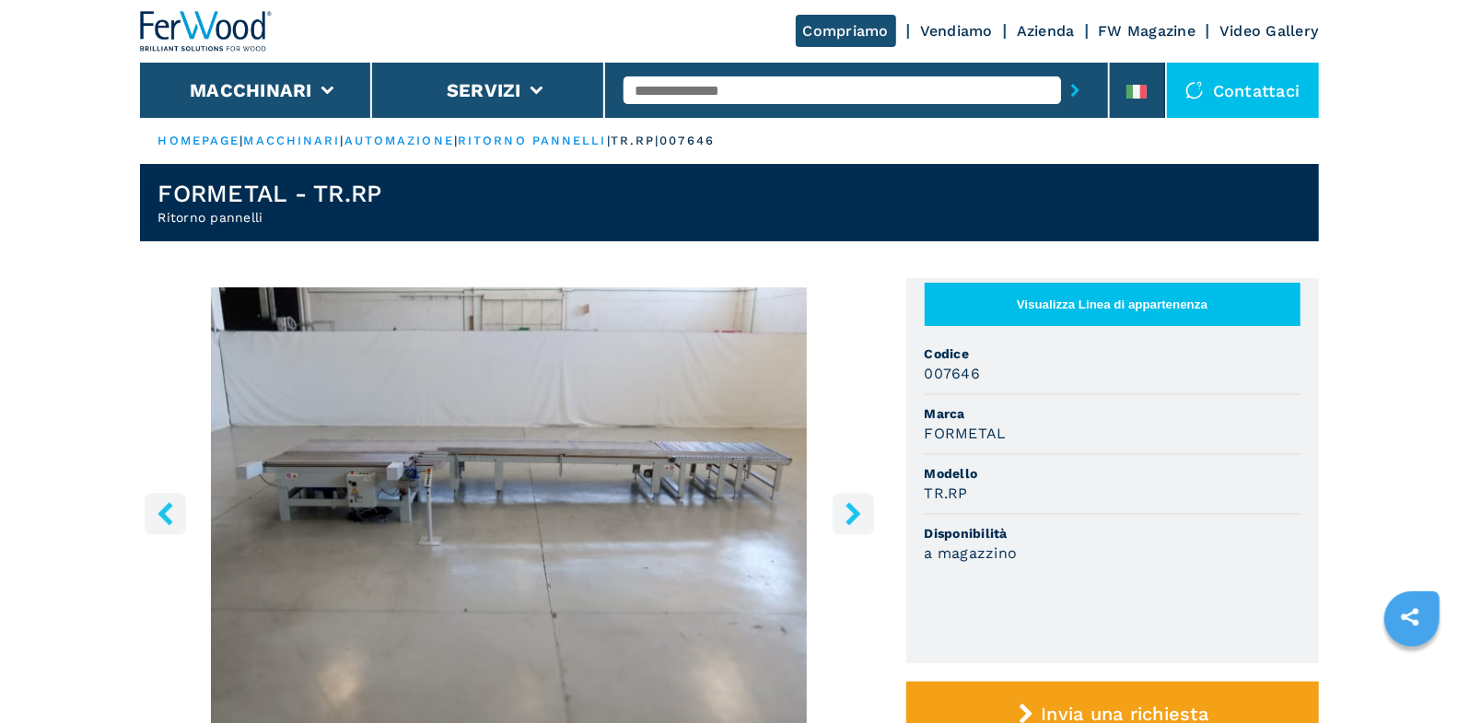
click at [850, 513] on icon "right-button" at bounding box center [853, 513] width 23 height 23
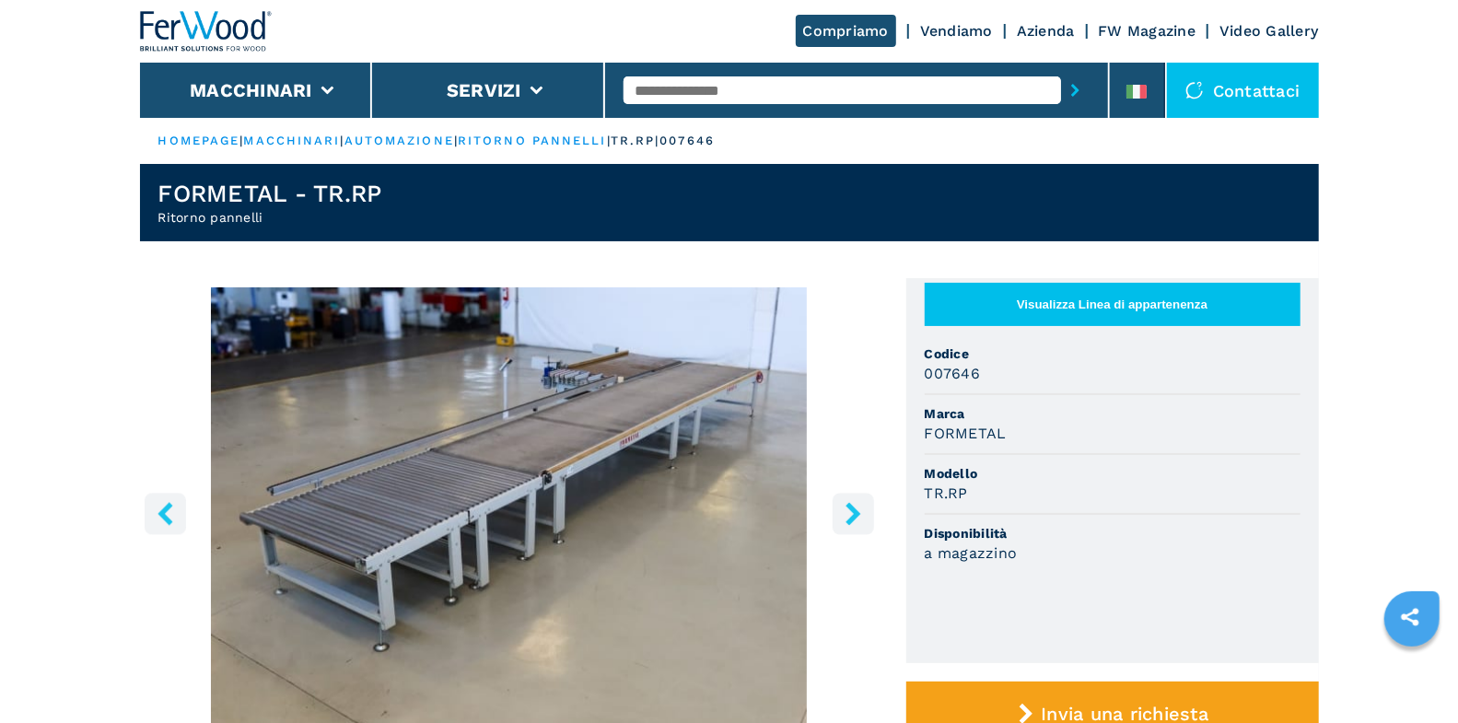
click at [850, 513] on icon "right-button" at bounding box center [853, 513] width 23 height 23
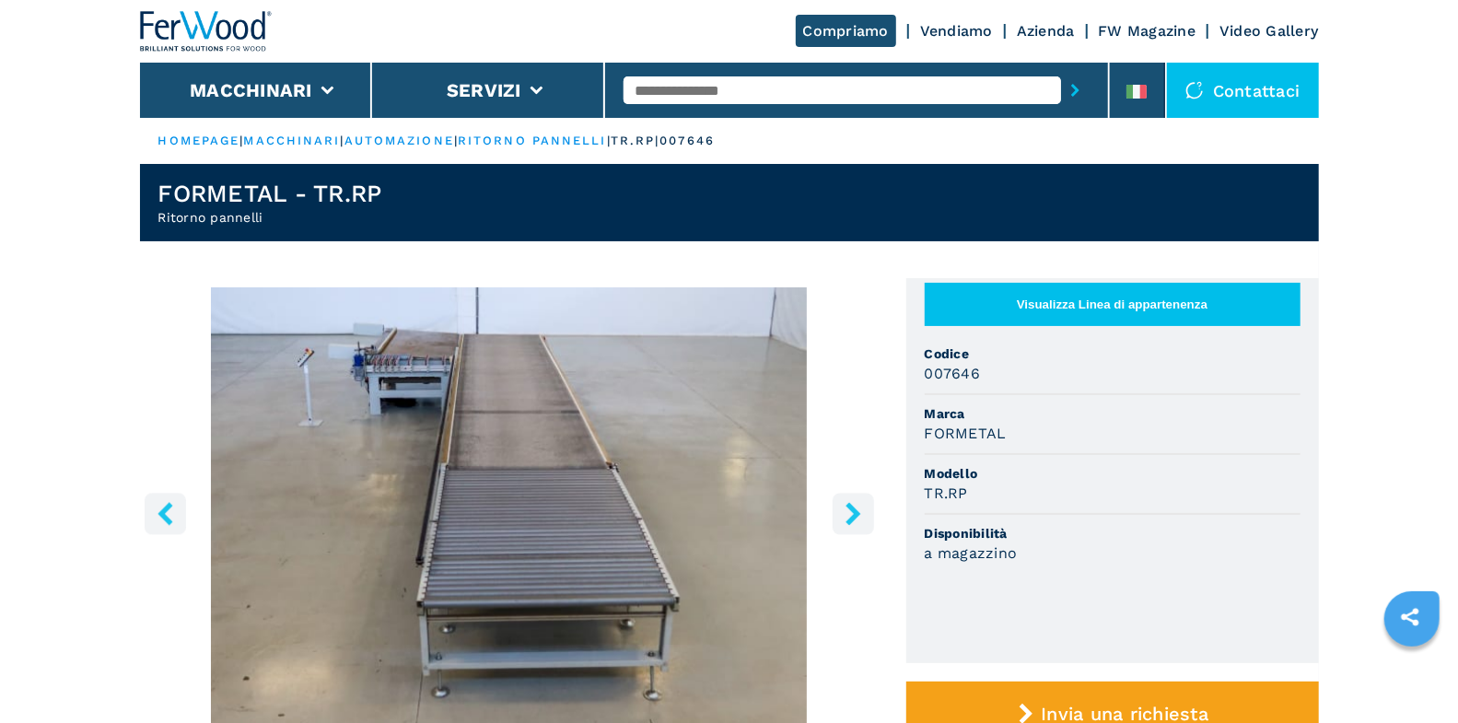
click at [659, 89] on input "text" at bounding box center [843, 90] width 438 height 28
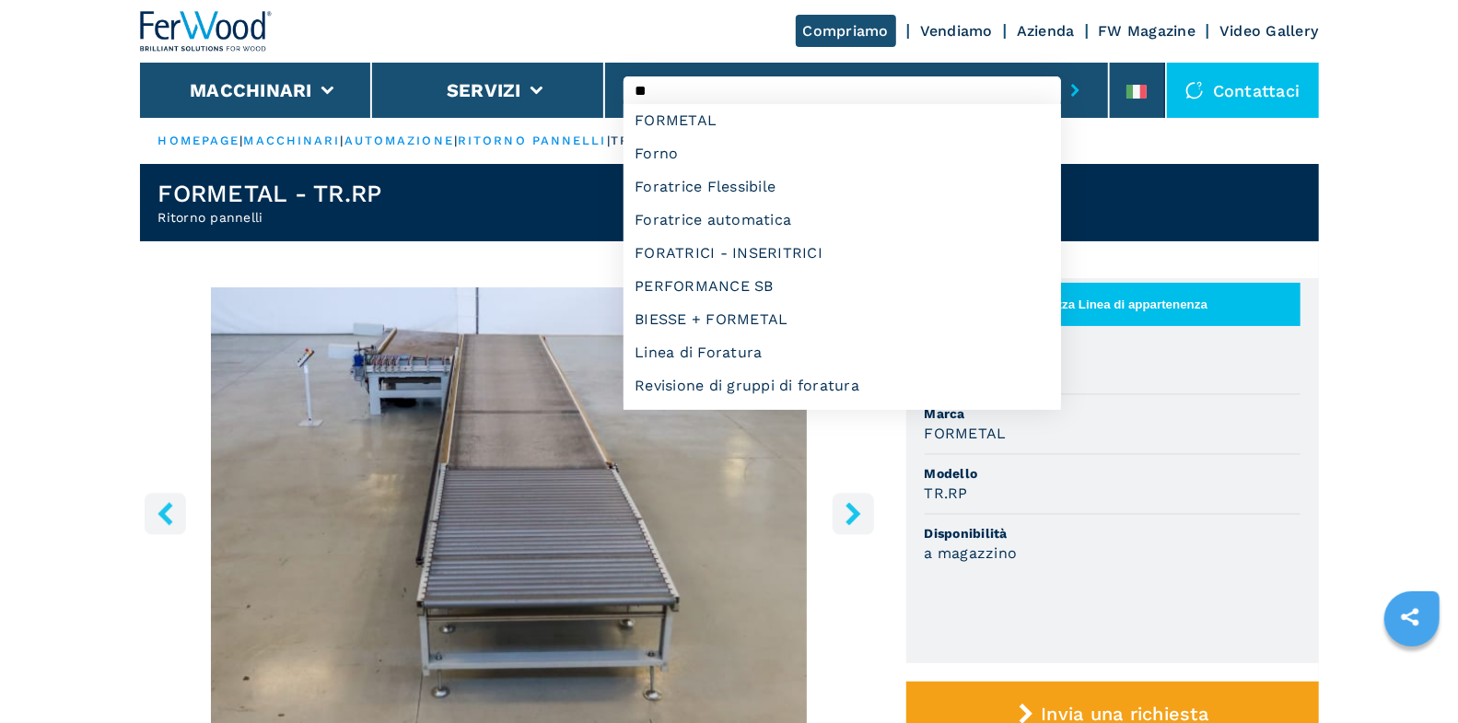
type input "*"
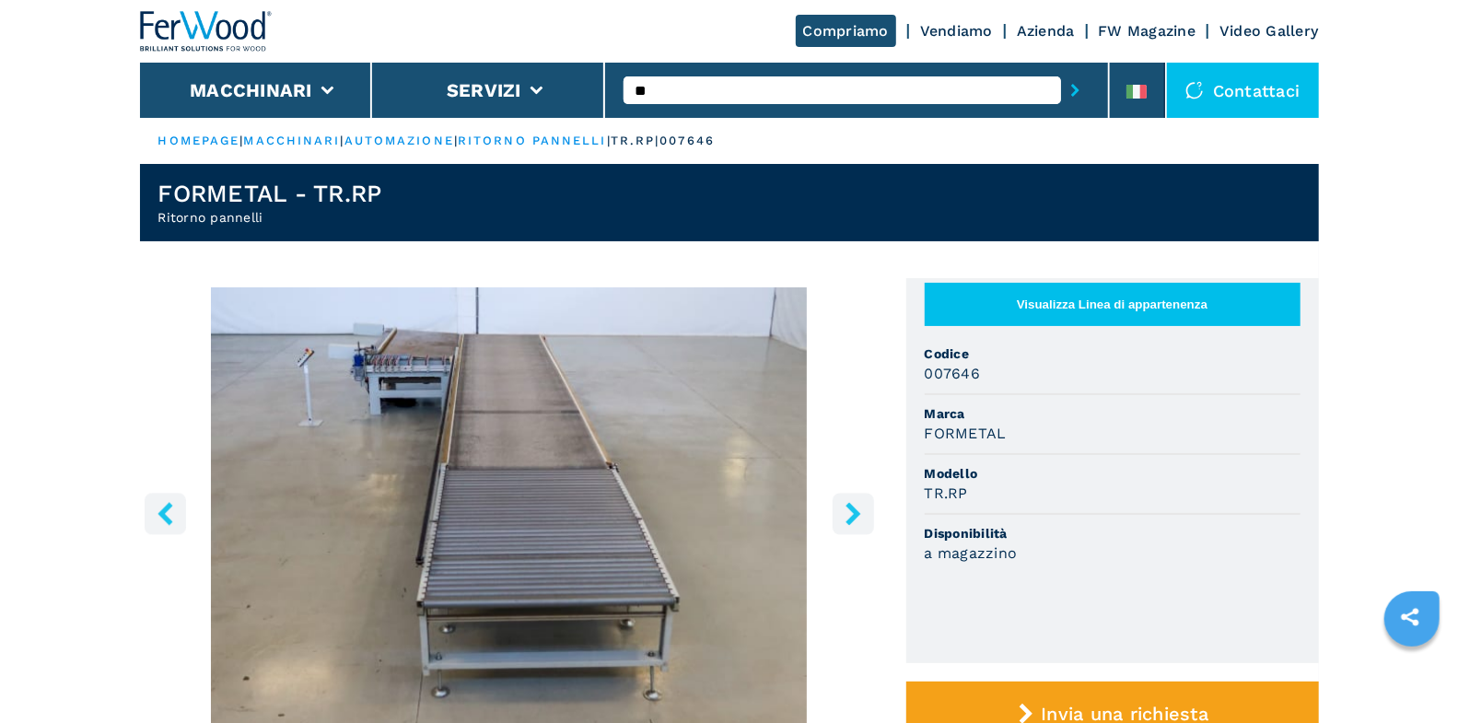
type input "*"
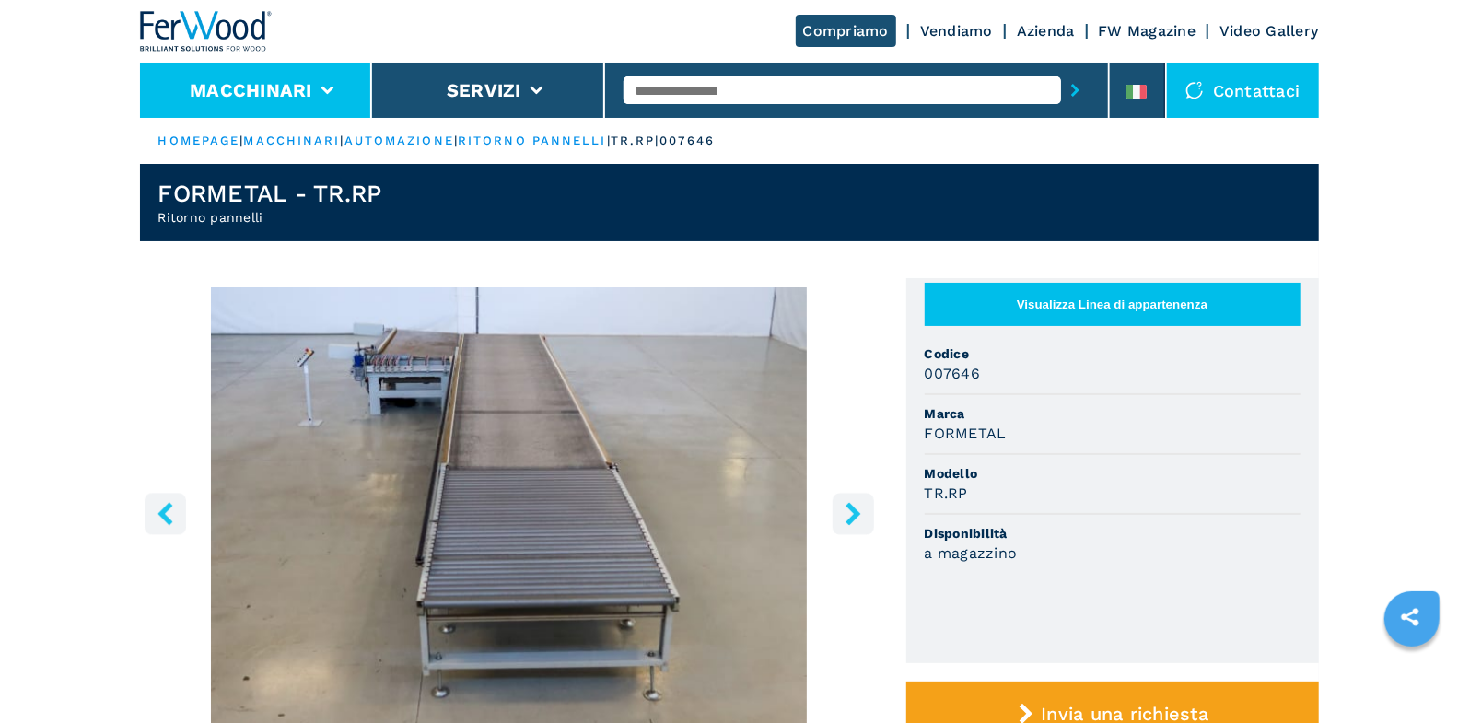
click at [336, 88] on li "Macchinari" at bounding box center [256, 90] width 233 height 55
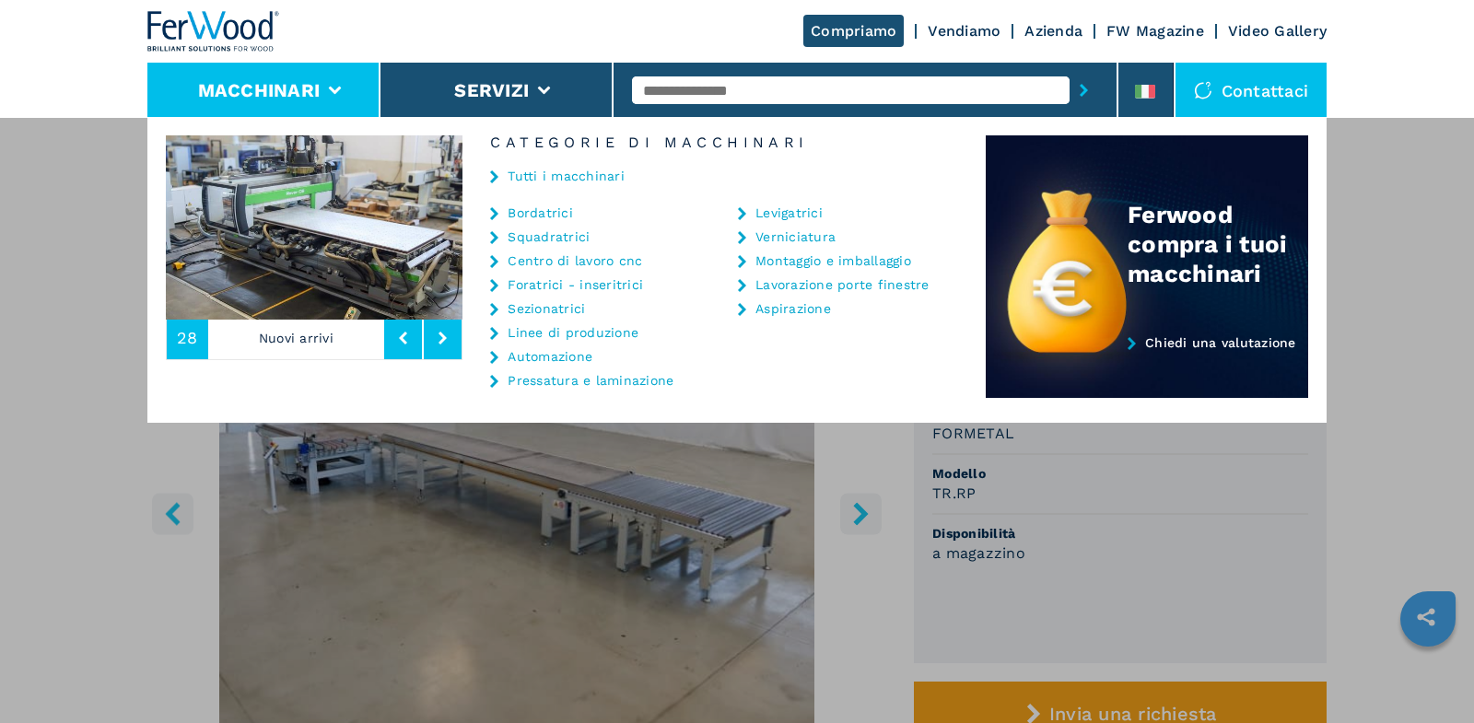
click at [559, 350] on link "Automazione" at bounding box center [550, 356] width 85 height 13
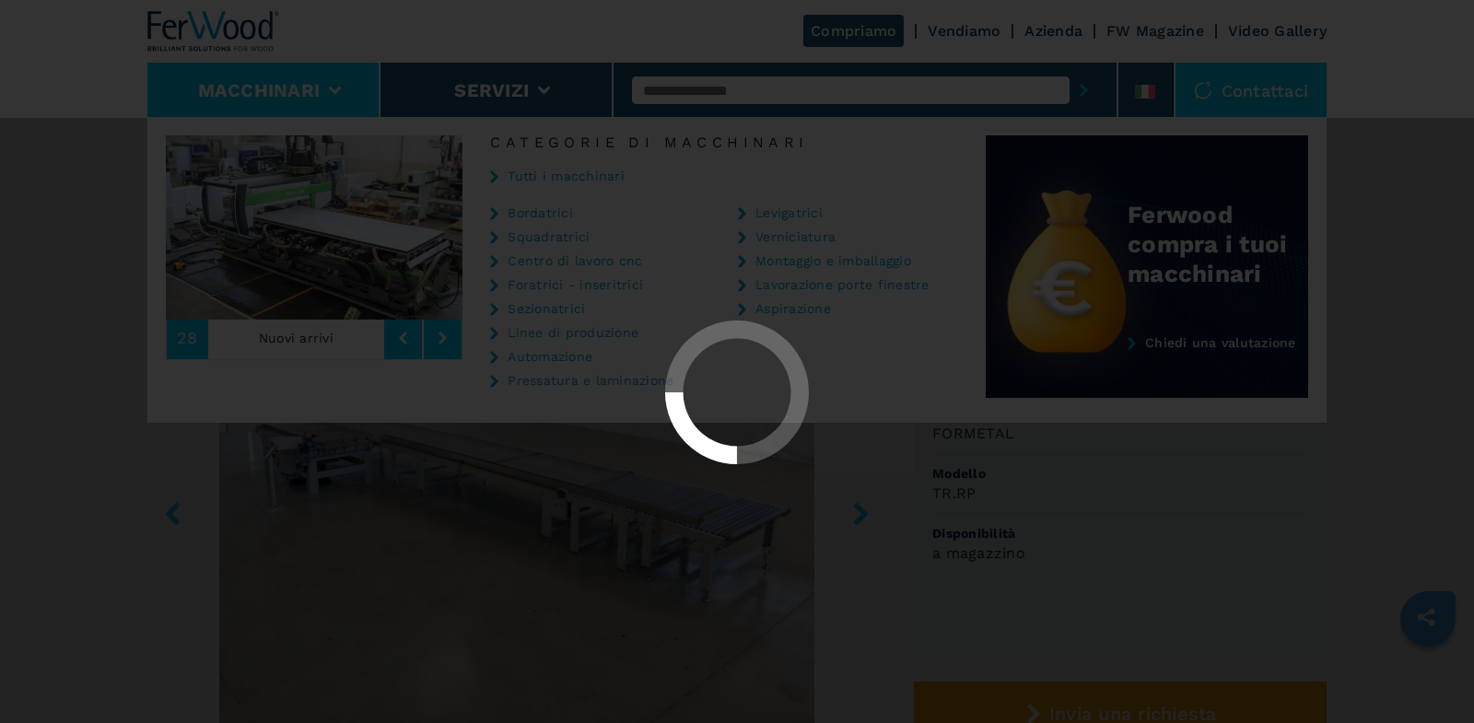
select select "**********"
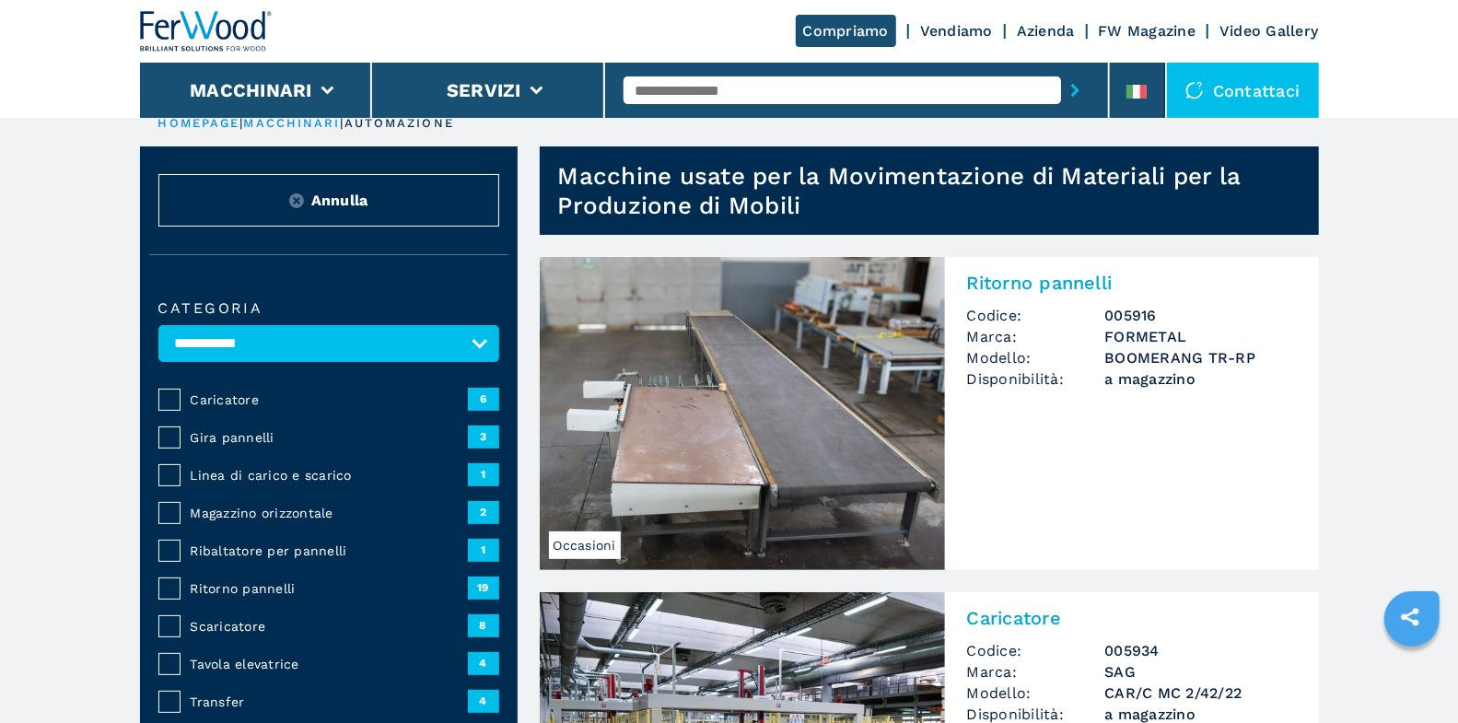
scroll to position [18, 0]
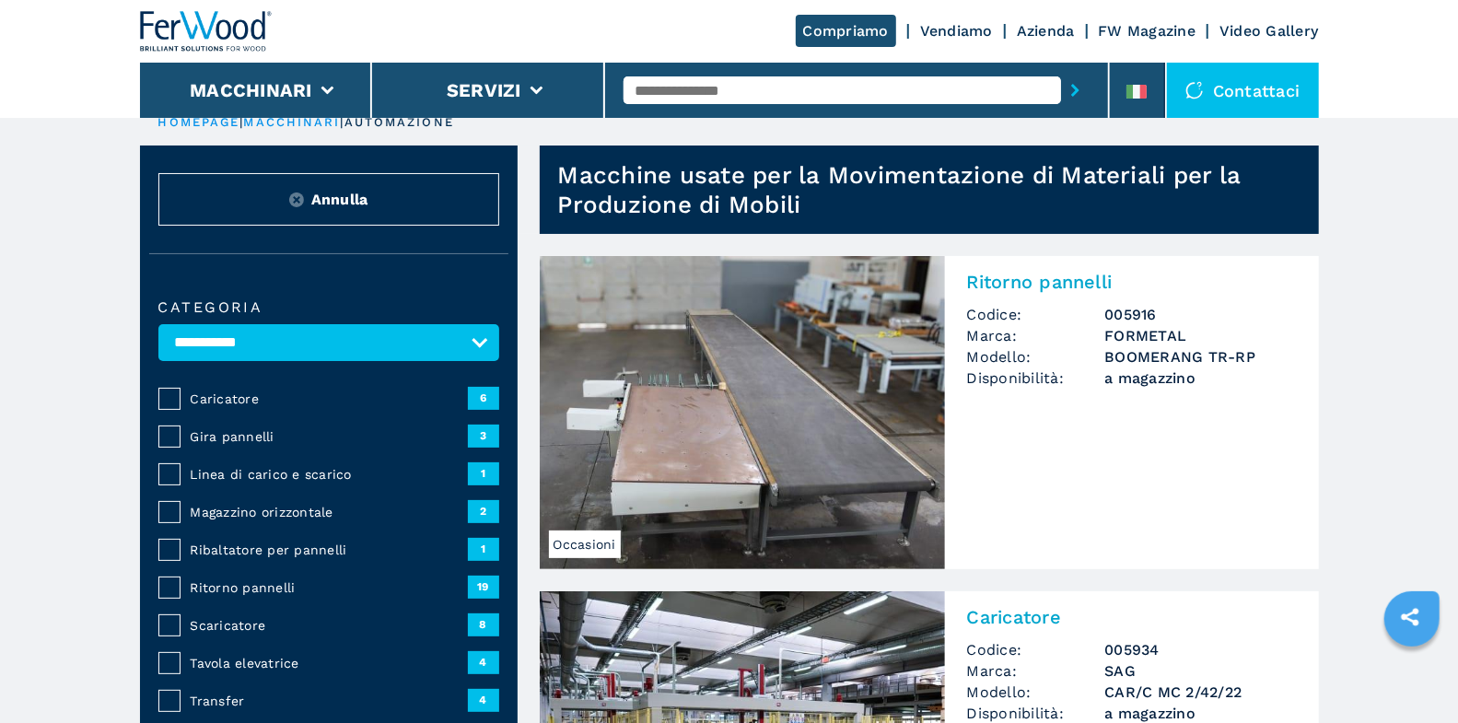
click at [255, 578] on span "Ritorno pannelli" at bounding box center [329, 587] width 277 height 18
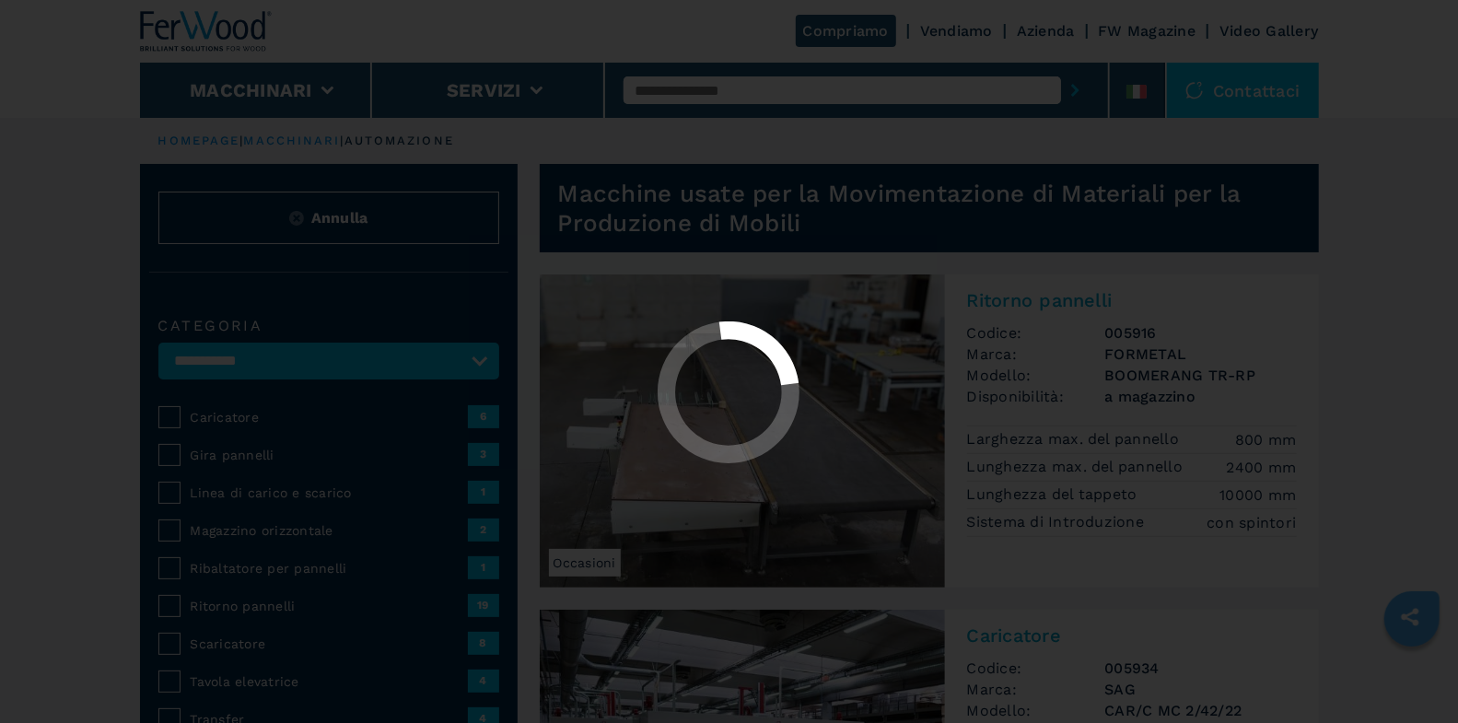
select select "**********"
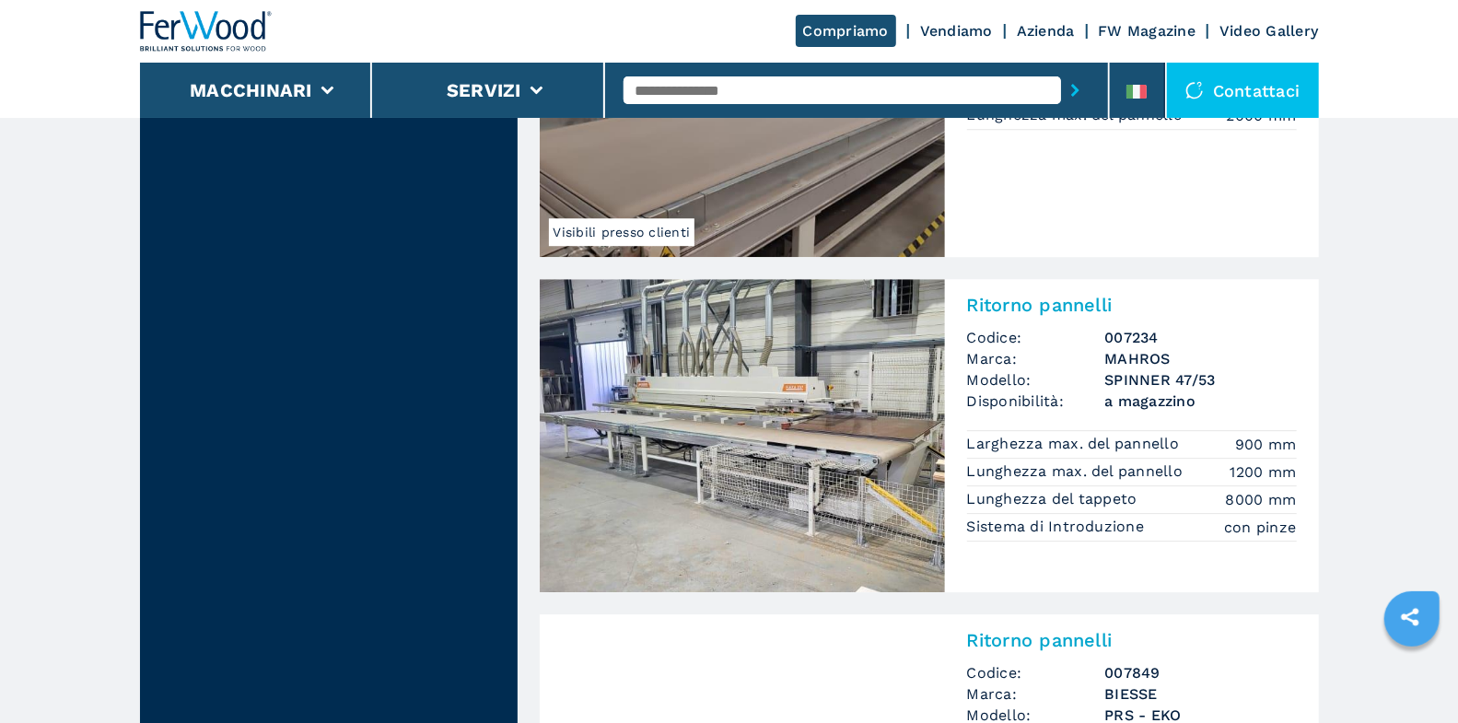
scroll to position [3397, 0]
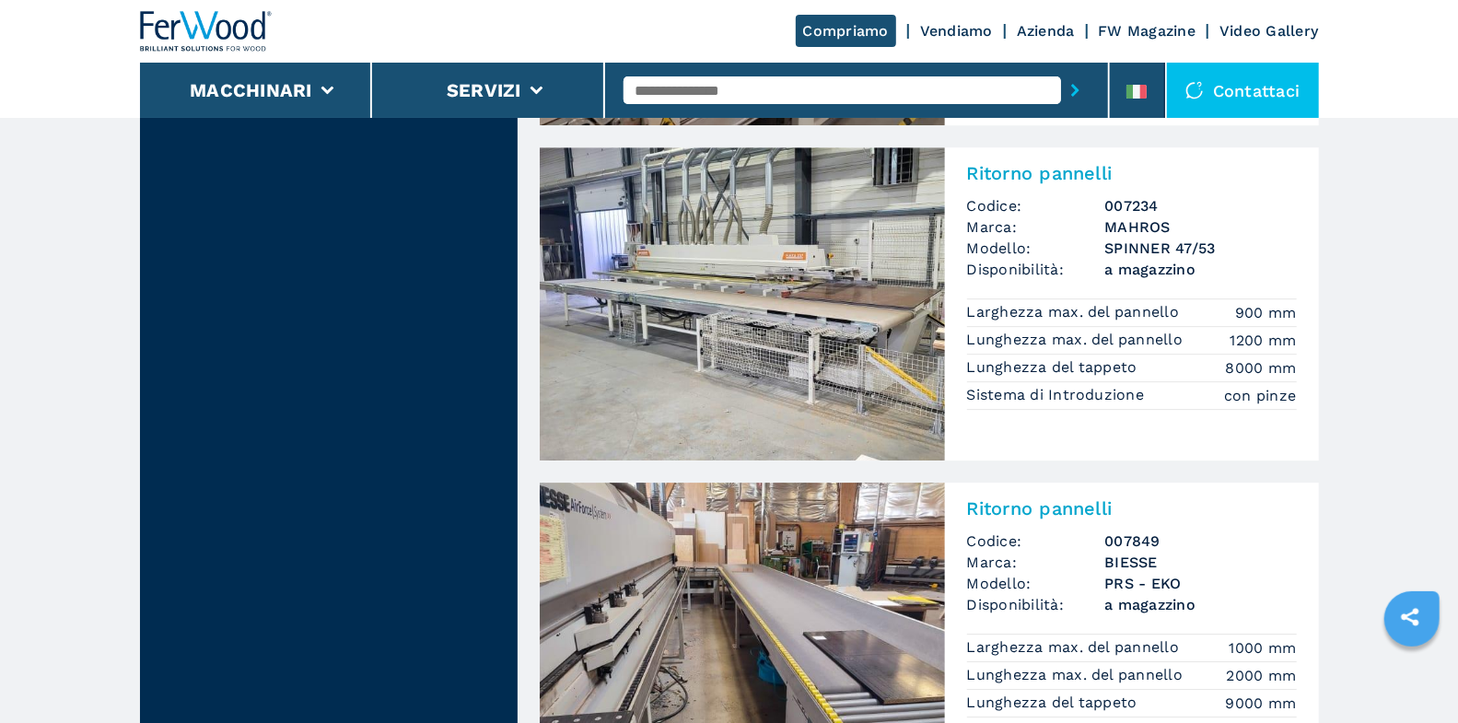
click at [1079, 187] on div "Ritorno pannelli Codice: 007234 Marca: MAHROS Modello: SPINNER 47/53 Disponibil…" at bounding box center [1132, 284] width 374 height 274
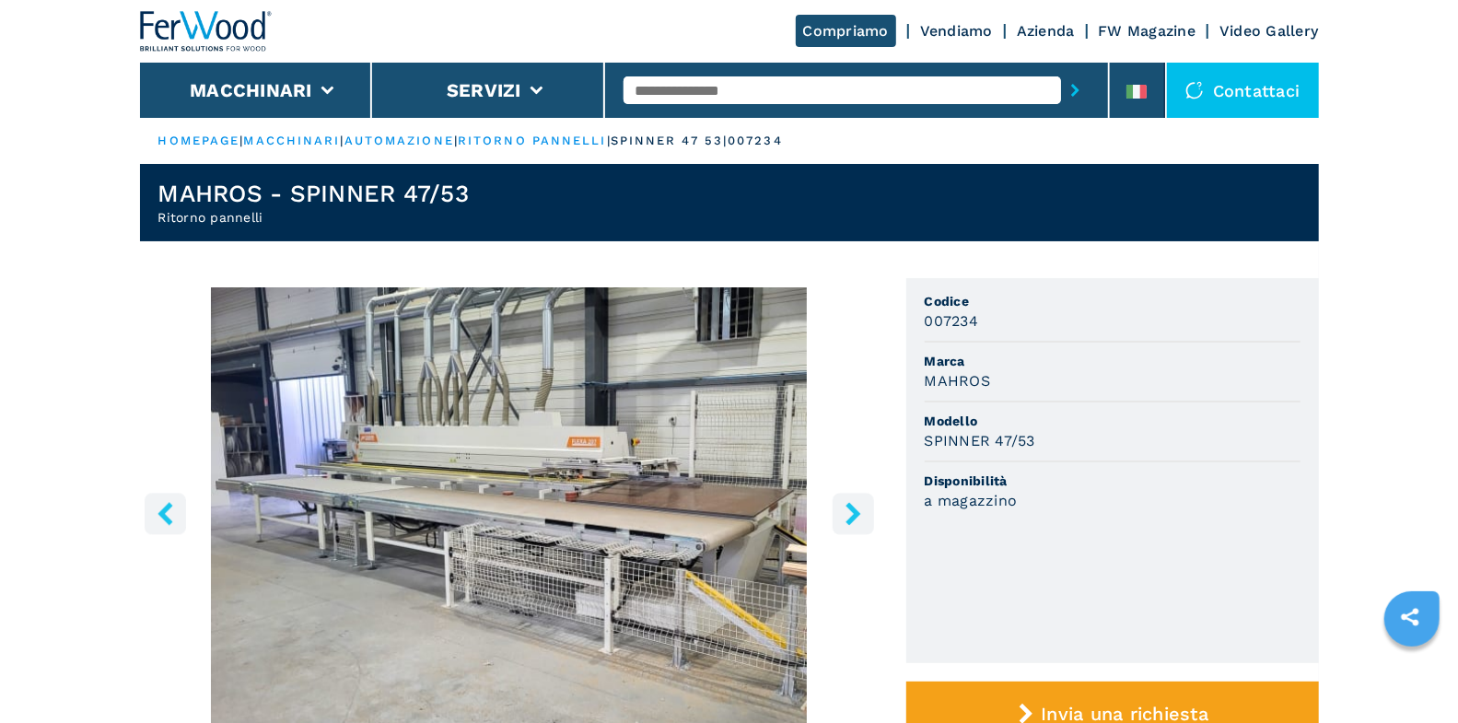
click at [727, 99] on input "text" at bounding box center [843, 90] width 438 height 28
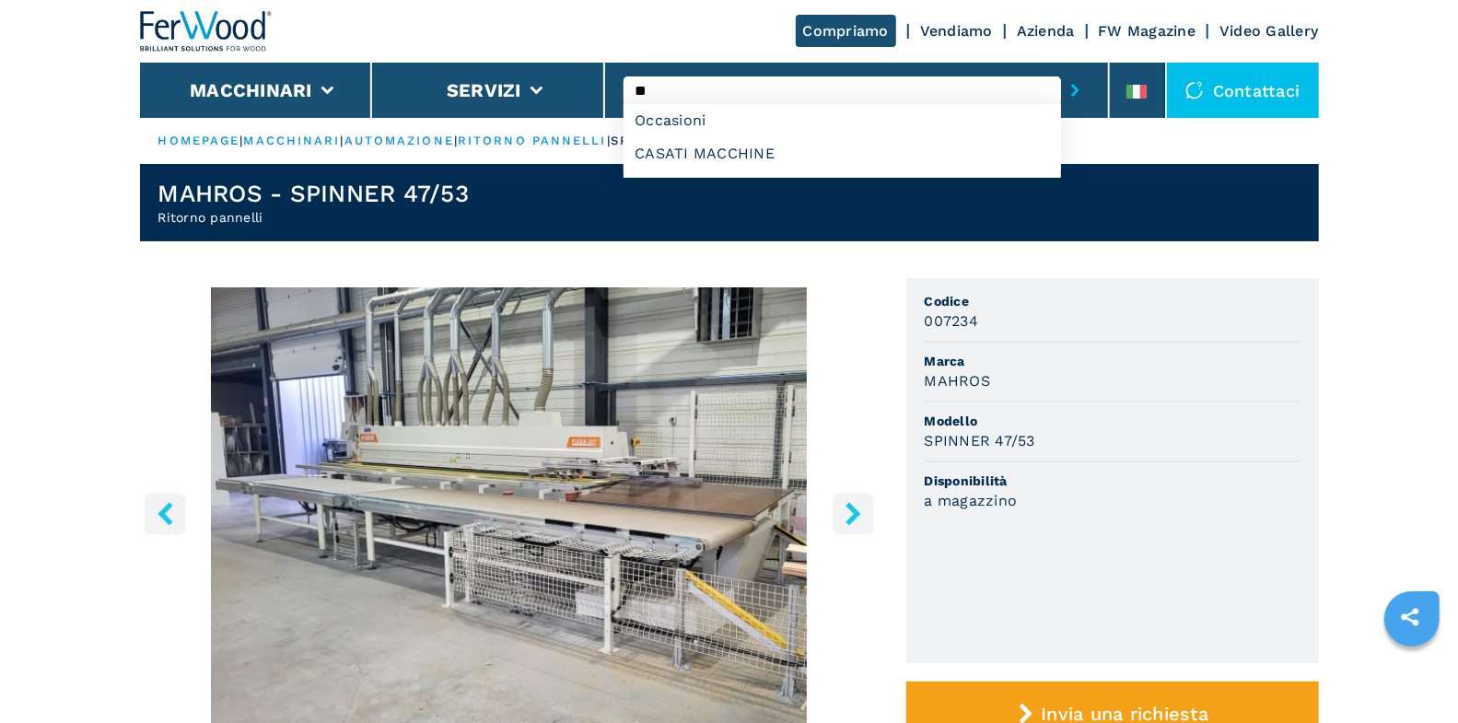
type input "*"
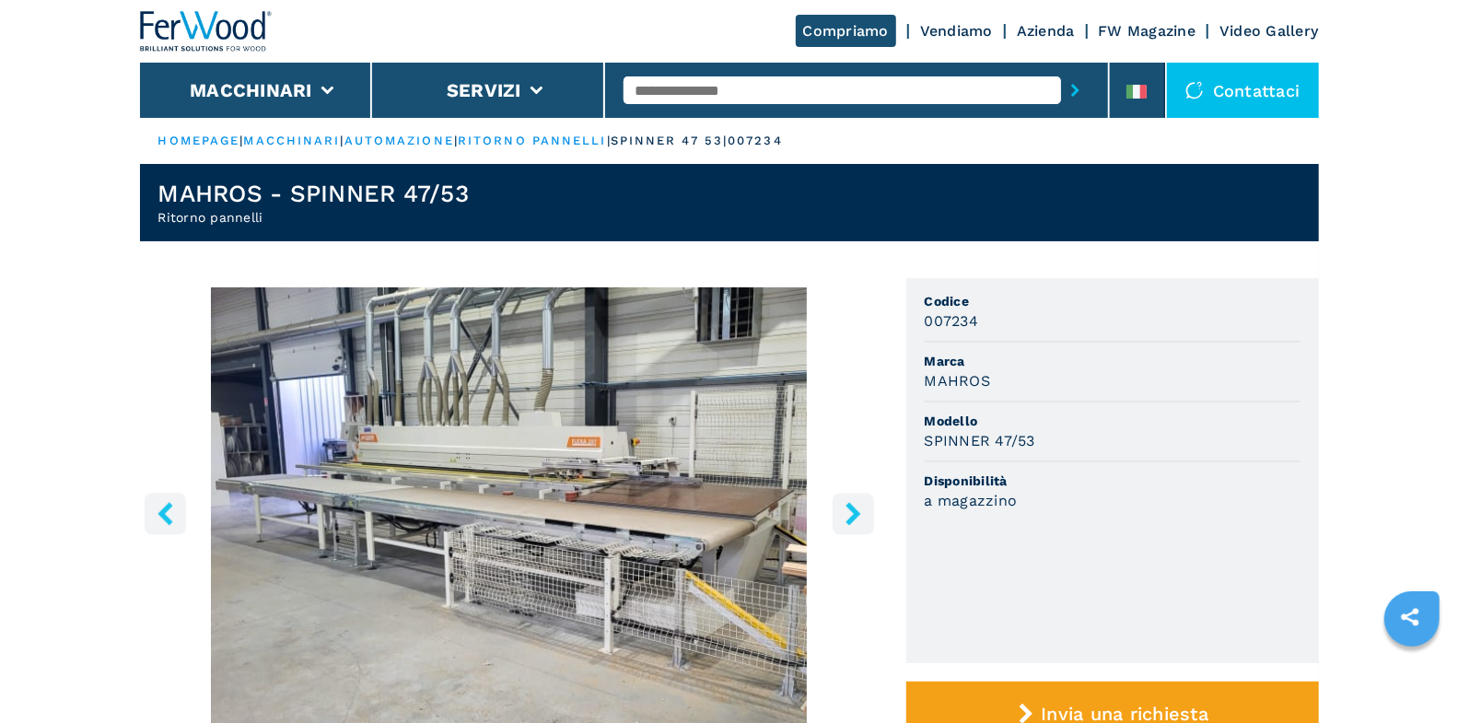
click at [873, 501] on img "Go to Slide 1" at bounding box center [509, 510] width 739 height 447
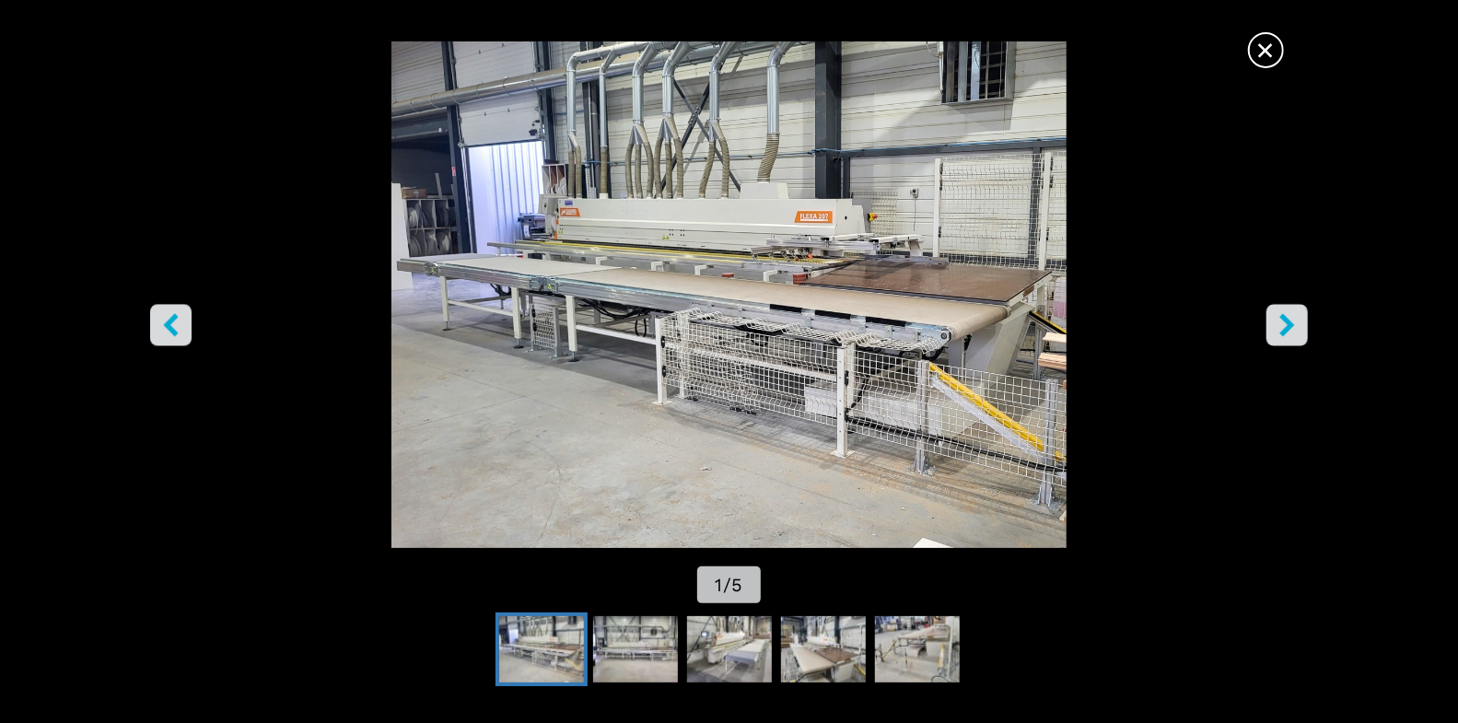
click at [1279, 64] on img "Go to Slide 1" at bounding box center [729, 294] width 1313 height 507
click at [1274, 58] on span "×" at bounding box center [1266, 46] width 32 height 32
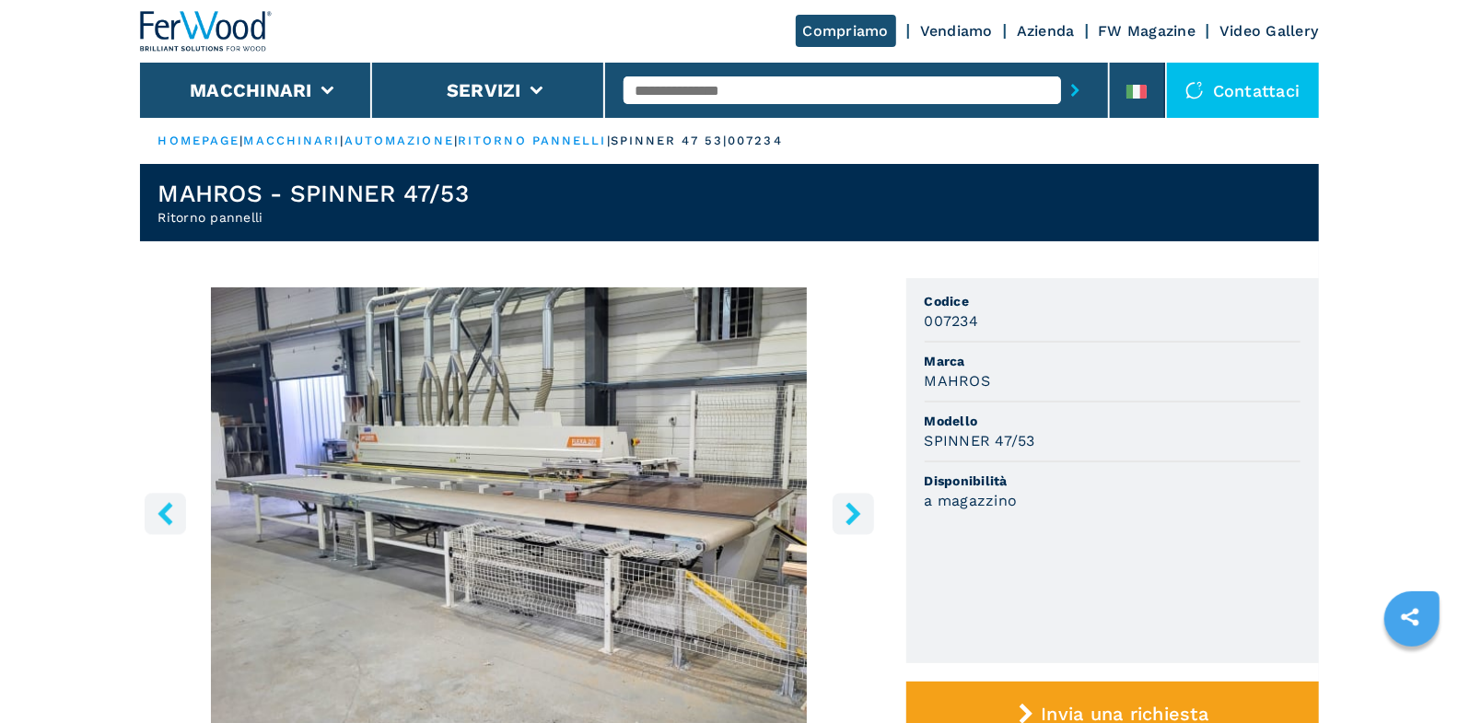
click at [853, 517] on icon "right-button" at bounding box center [853, 513] width 15 height 23
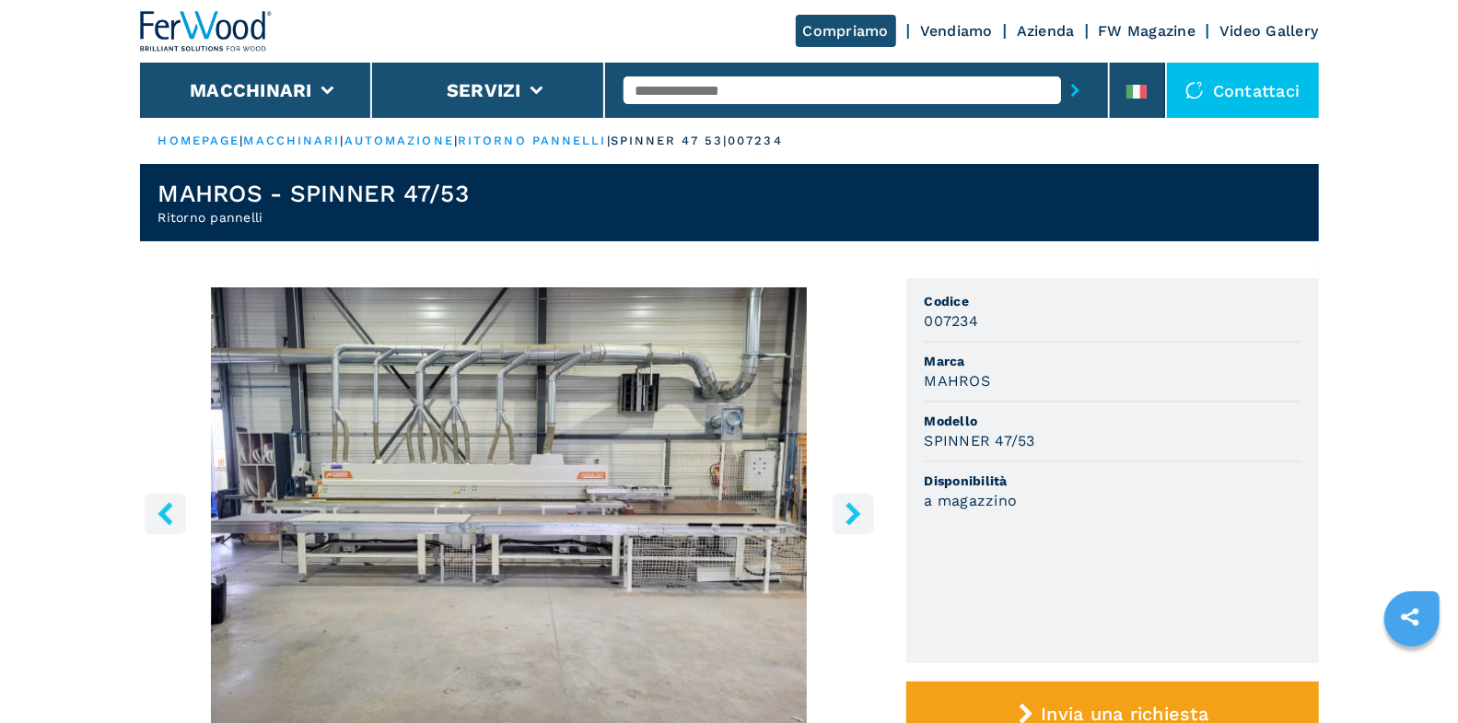
click at [857, 511] on icon "right-button" at bounding box center [853, 513] width 15 height 23
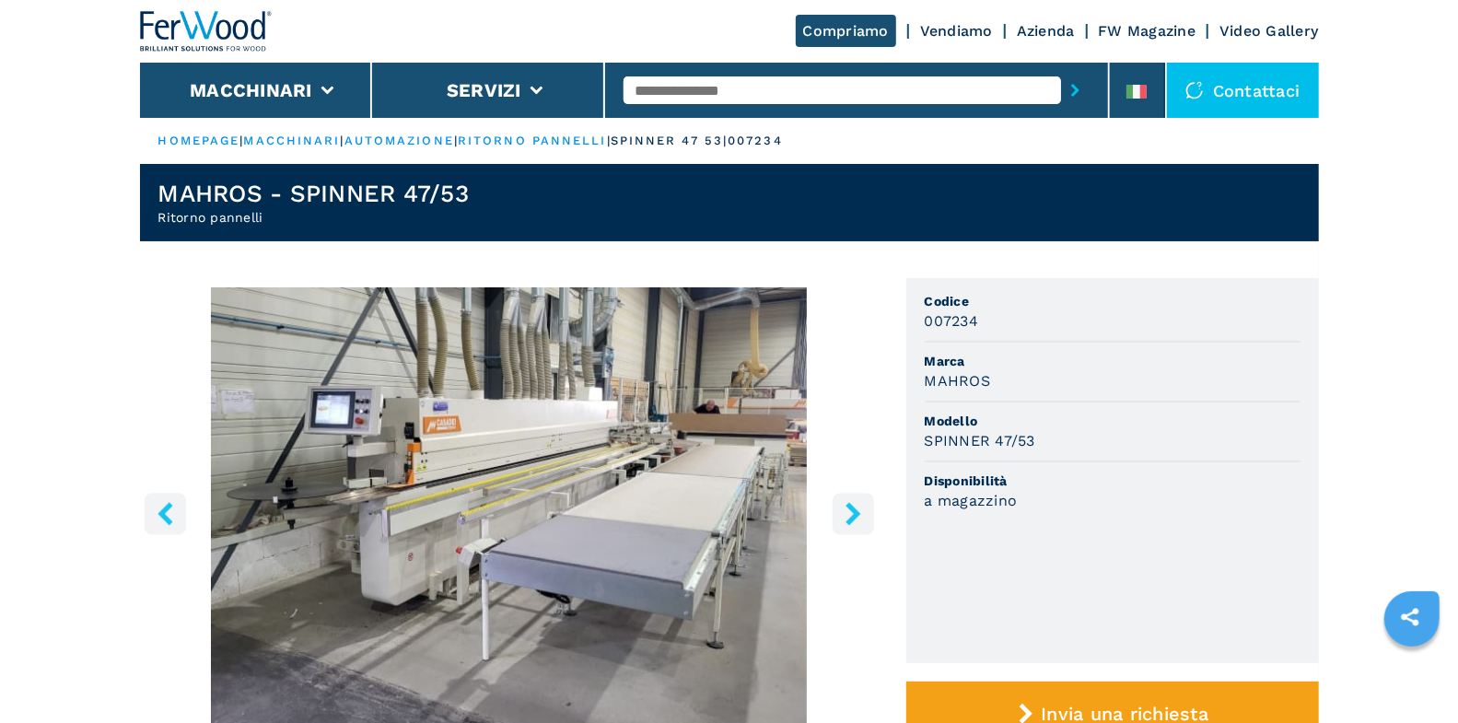
click at [857, 511] on icon "right-button" at bounding box center [853, 513] width 15 height 23
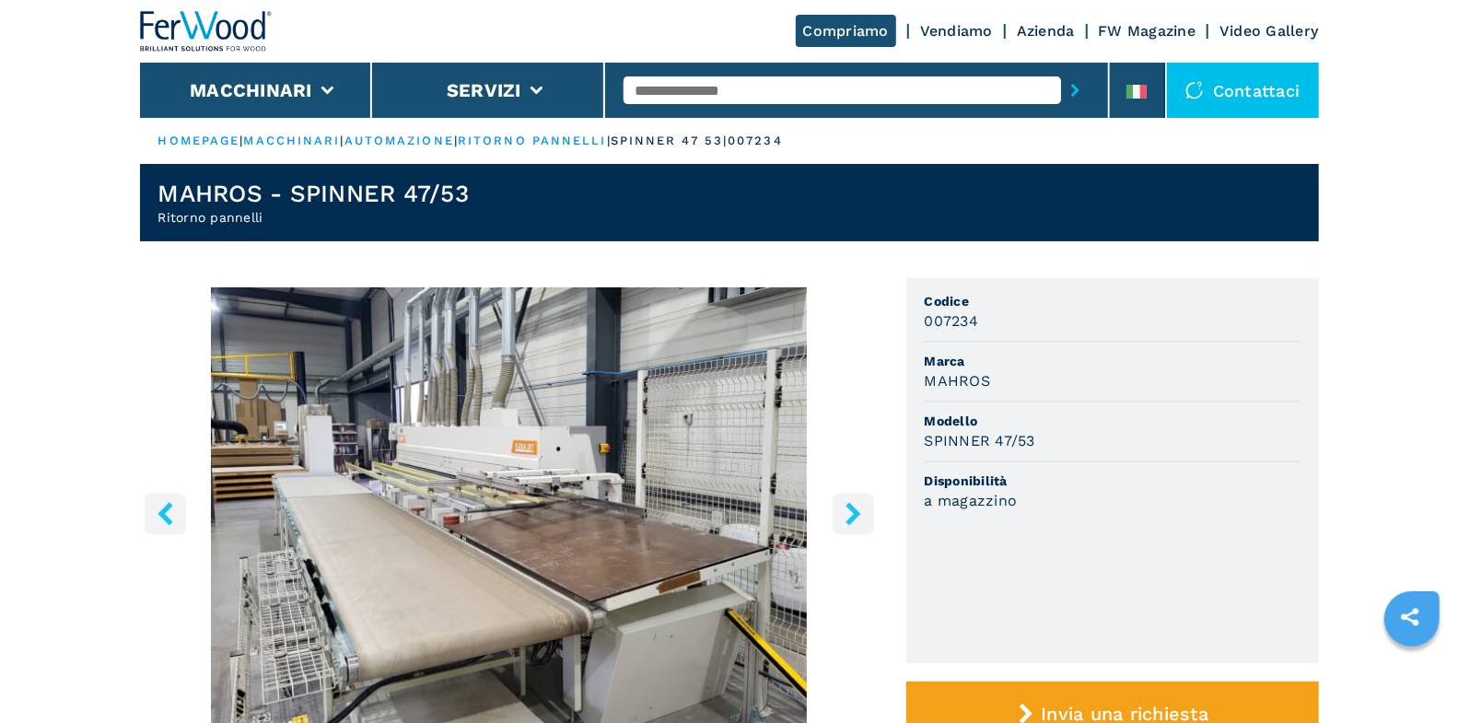
click at [857, 511] on icon "right-button" at bounding box center [853, 513] width 15 height 23
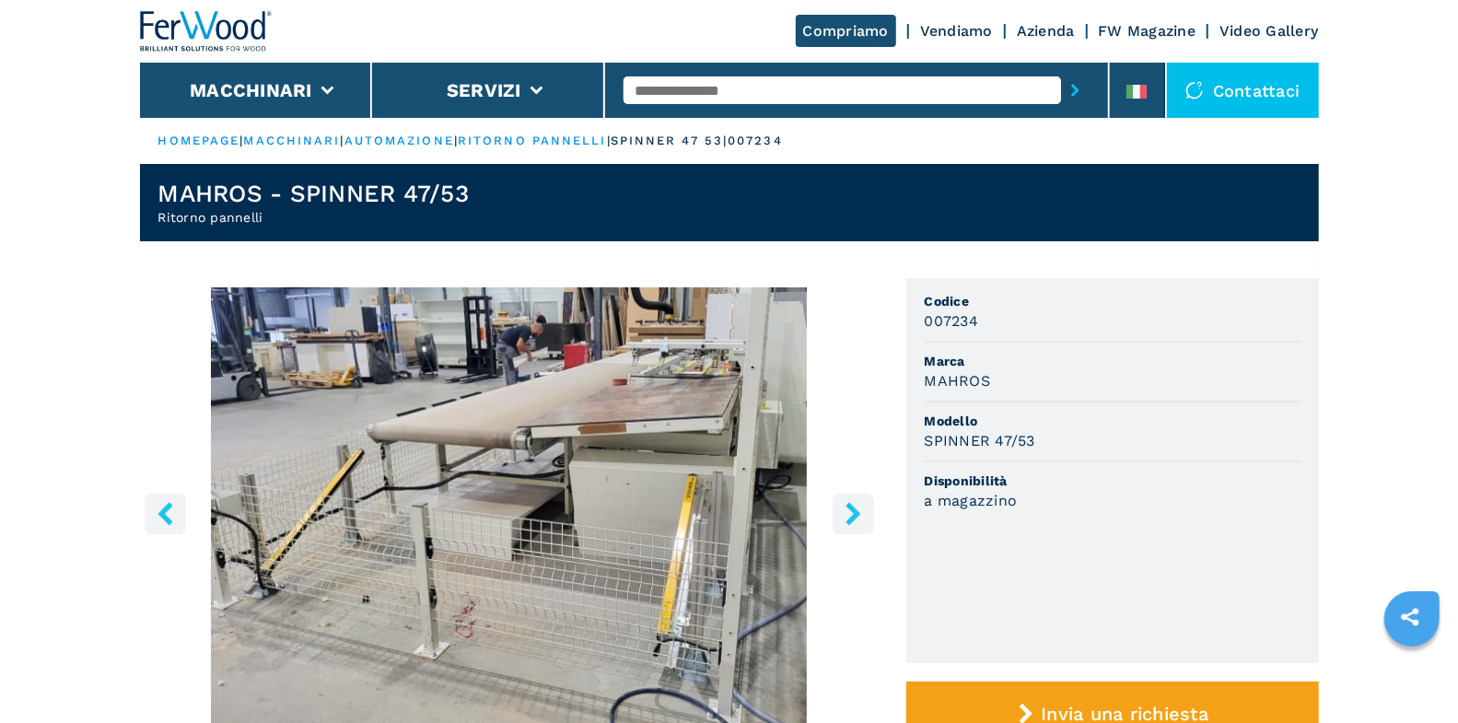
click at [857, 511] on icon "right-button" at bounding box center [853, 513] width 15 height 23
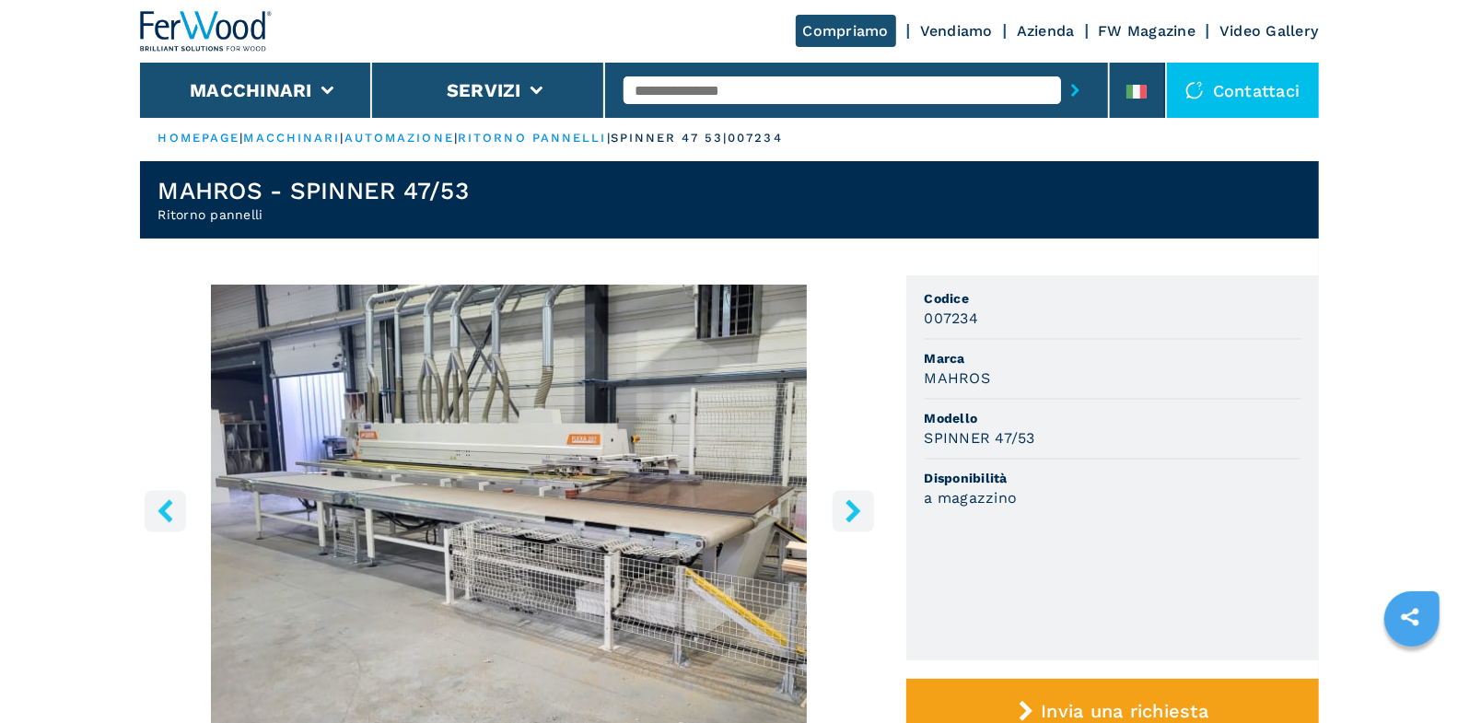
scroll to position [4, 0]
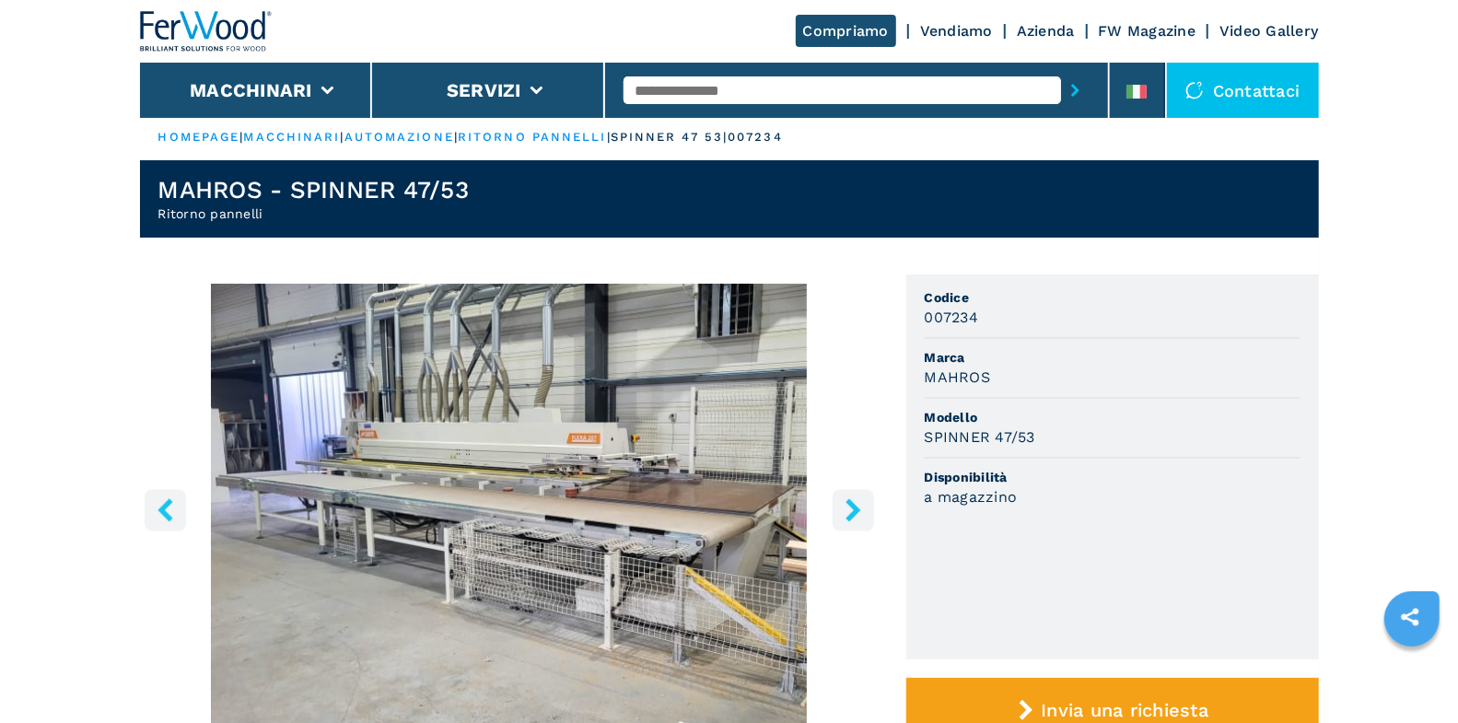
click at [868, 497] on button "right-button" at bounding box center [853, 509] width 41 height 41
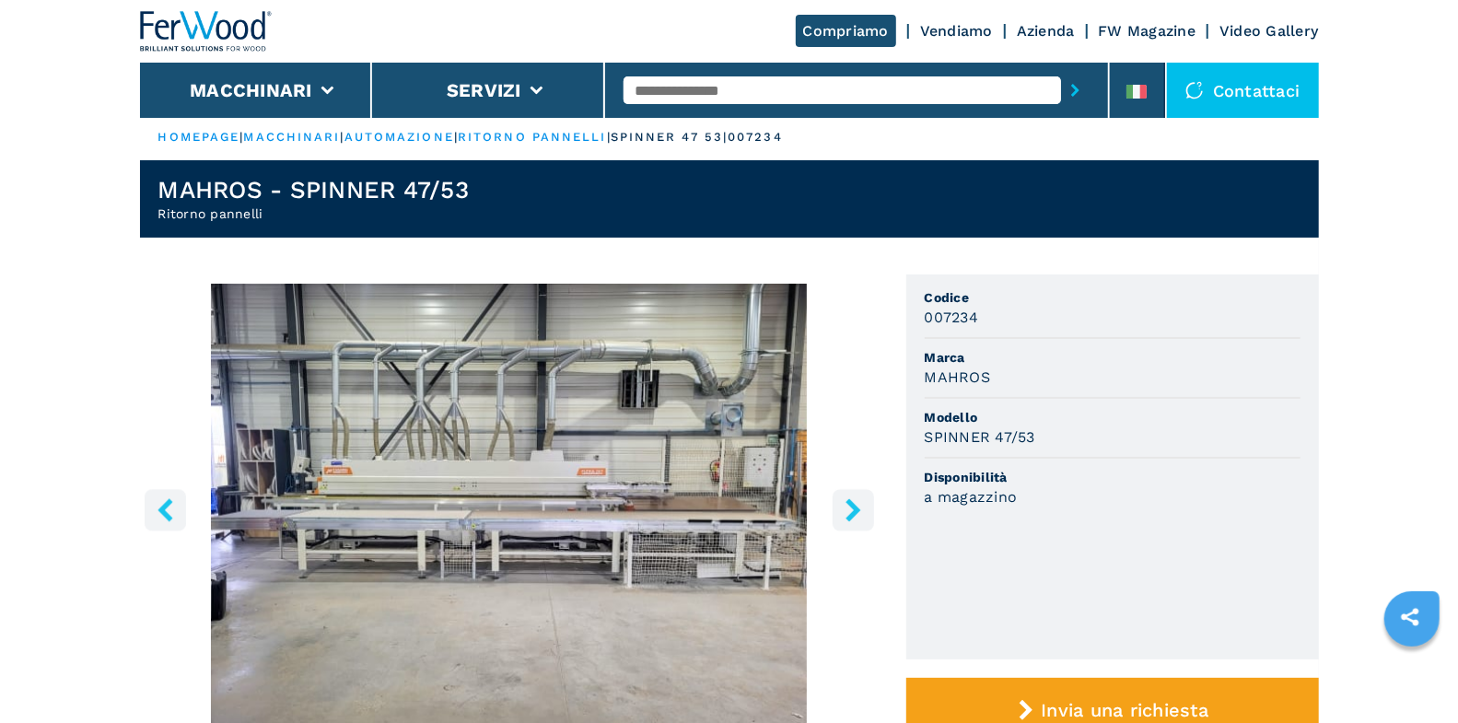
click at [856, 503] on icon "right-button" at bounding box center [853, 509] width 23 height 23
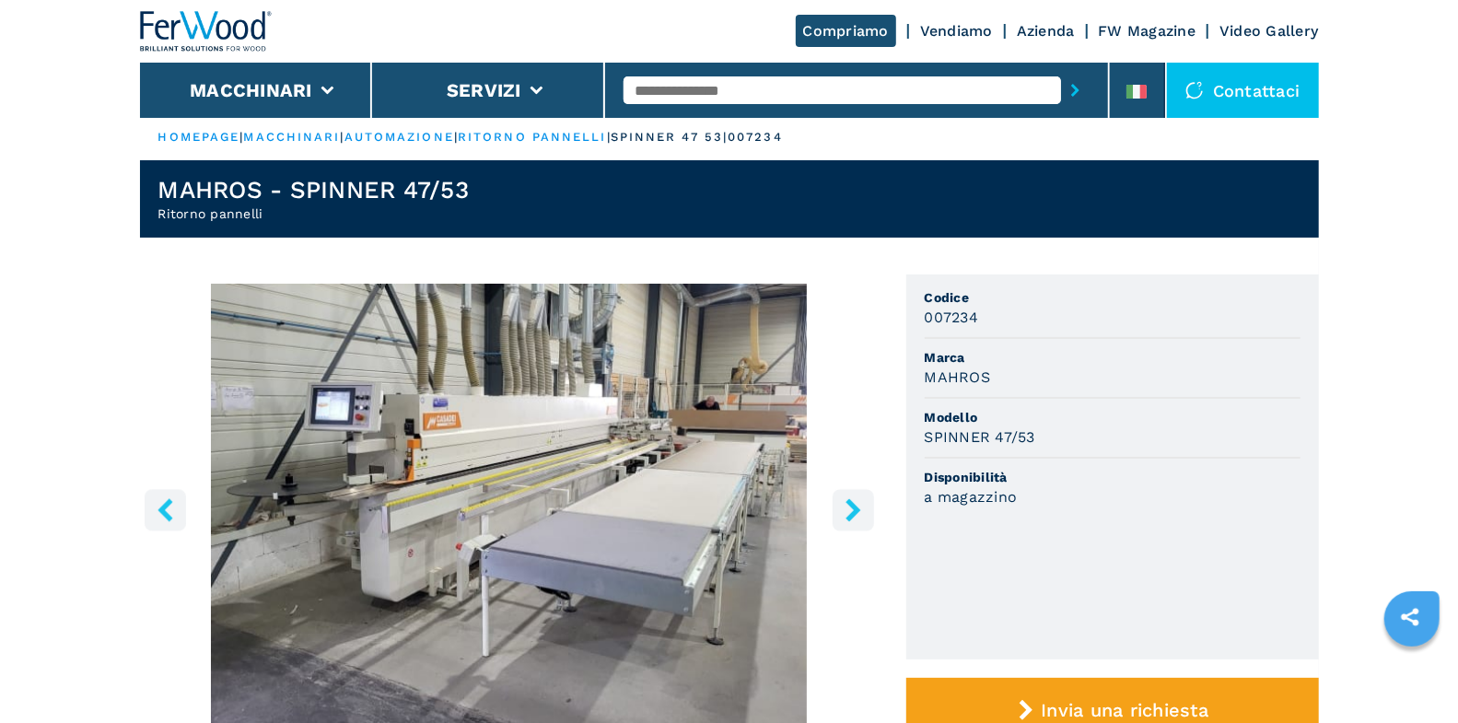
click at [856, 503] on icon "right-button" at bounding box center [853, 509] width 23 height 23
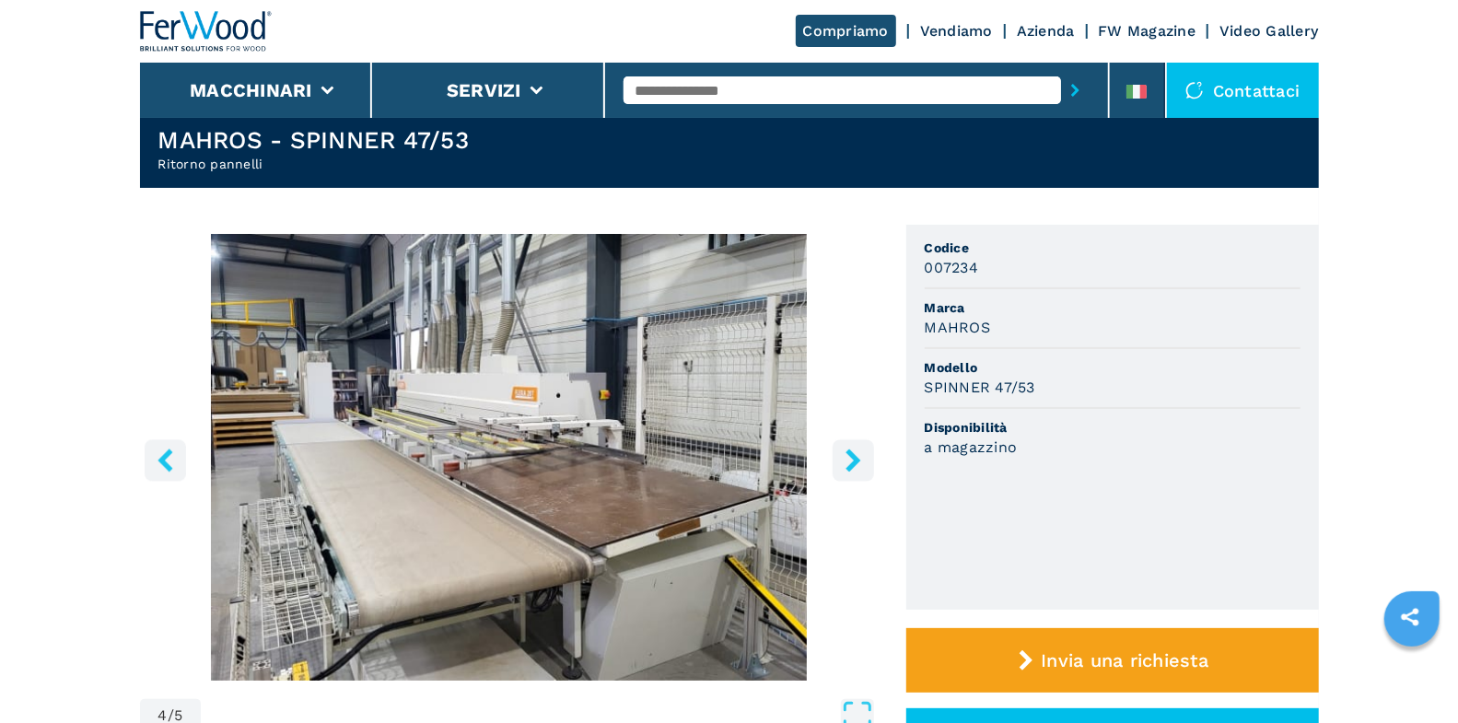
scroll to position [161, 0]
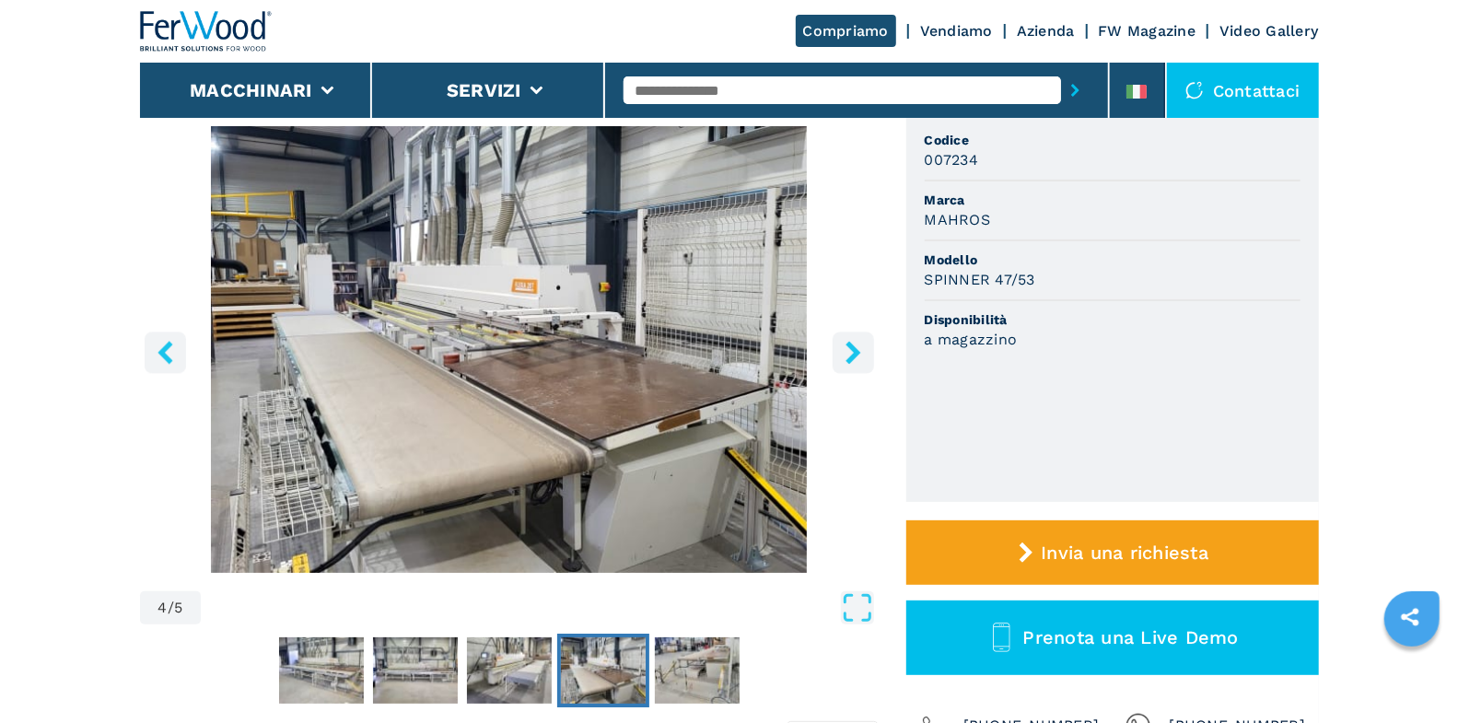
click at [854, 370] on button "right-button" at bounding box center [853, 352] width 41 height 41
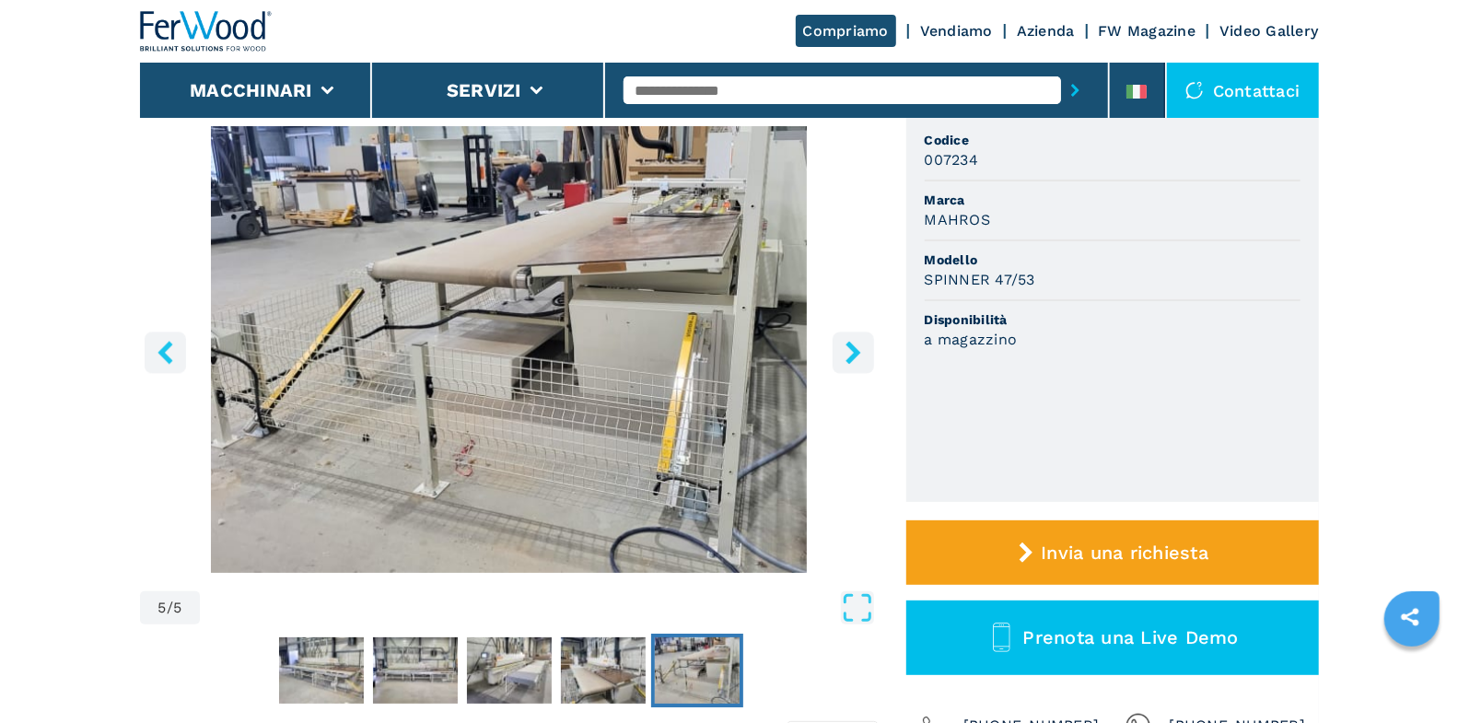
click at [854, 370] on button "right-button" at bounding box center [853, 352] width 41 height 41
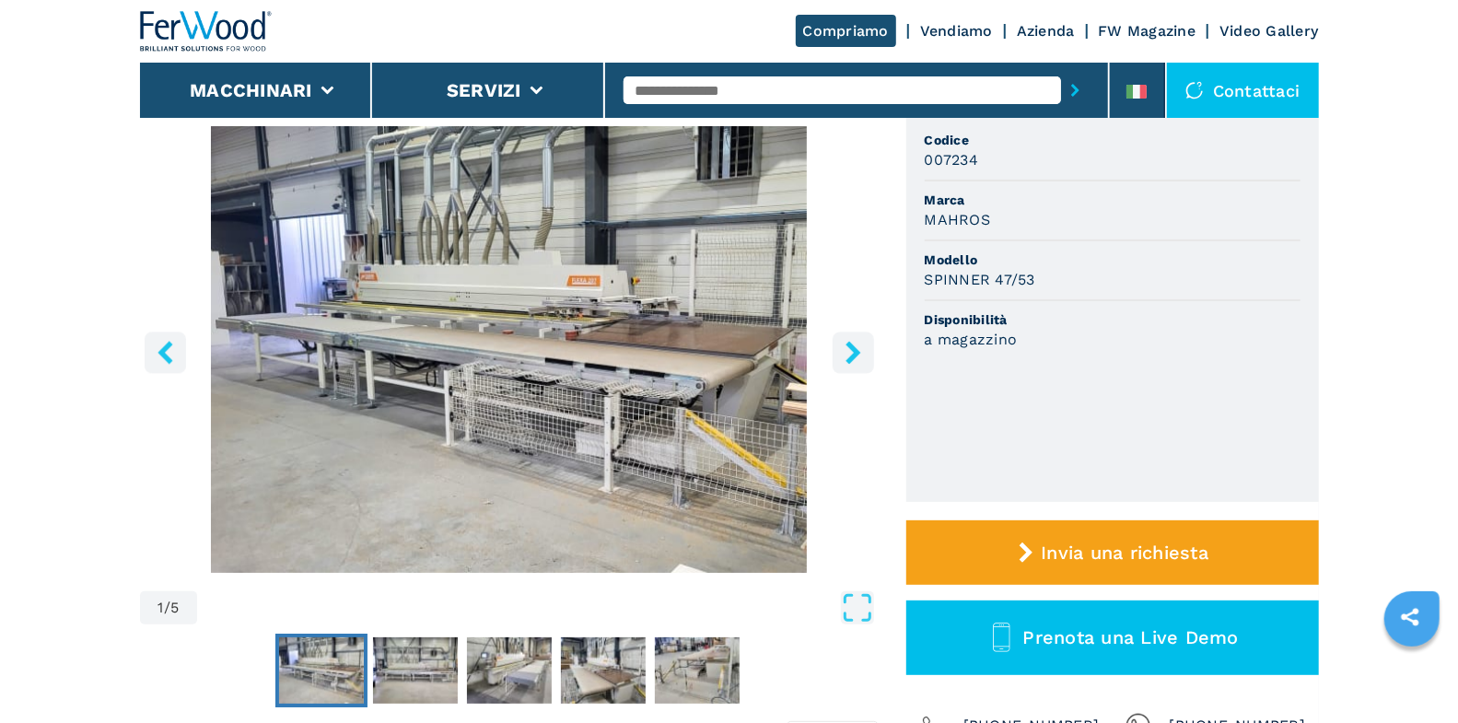
click at [857, 365] on button "right-button" at bounding box center [853, 352] width 41 height 41
